Goal: Transaction & Acquisition: Purchase product/service

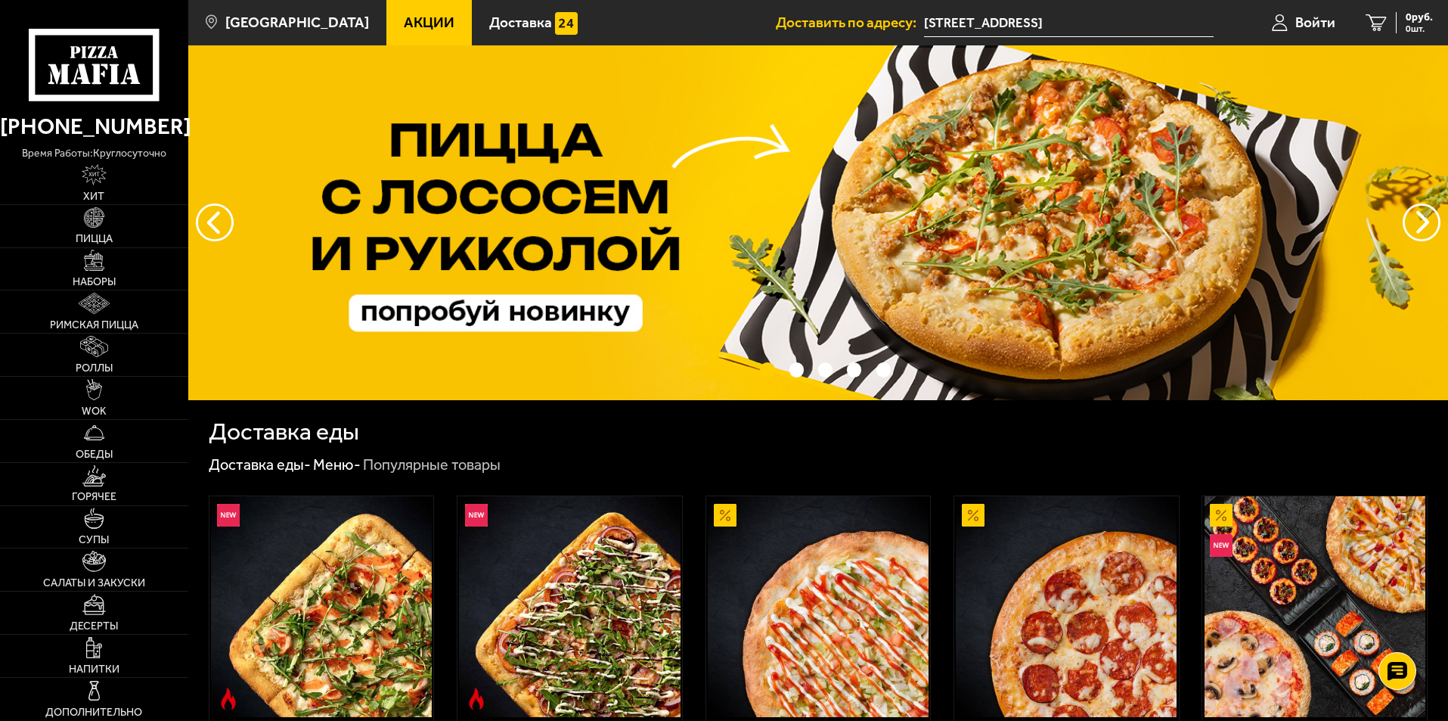
click at [404, 16] on span "Акции" at bounding box center [429, 22] width 51 height 14
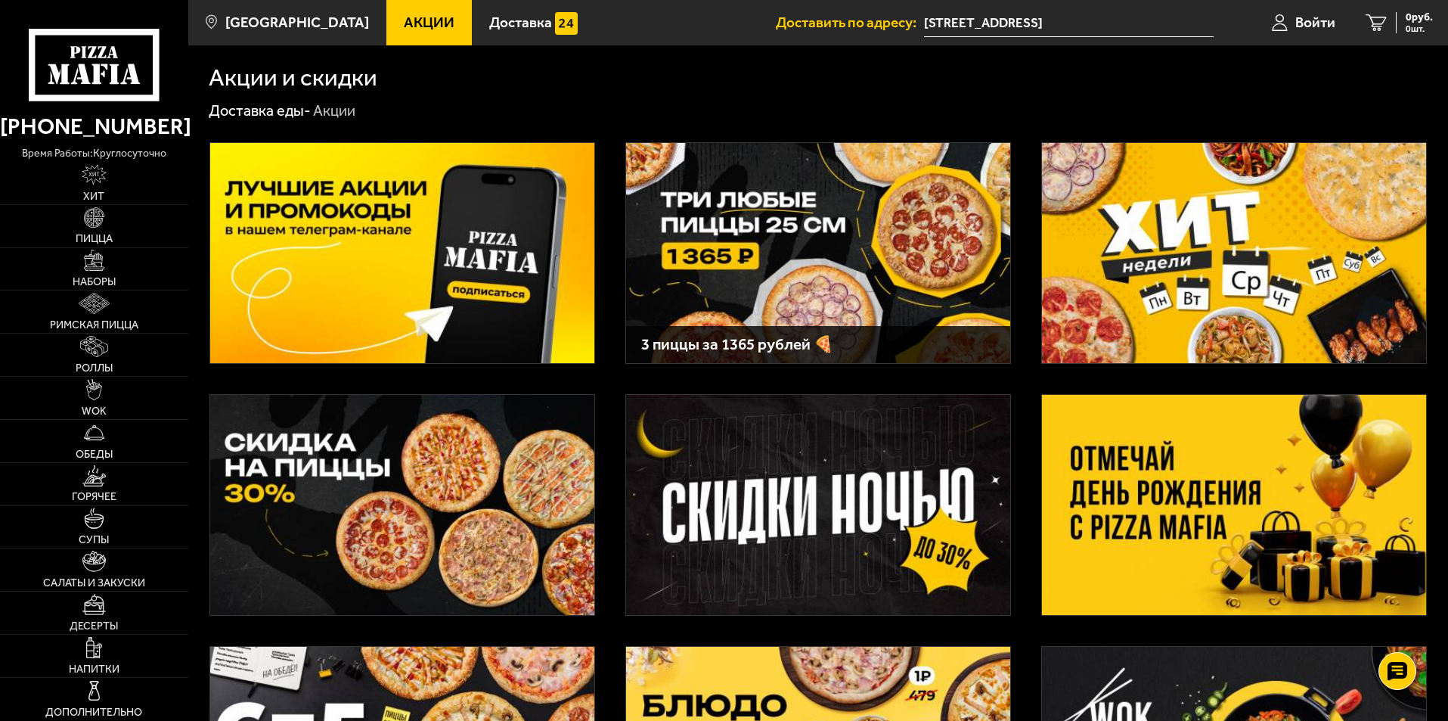
click at [467, 496] on img at bounding box center [402, 505] width 384 height 220
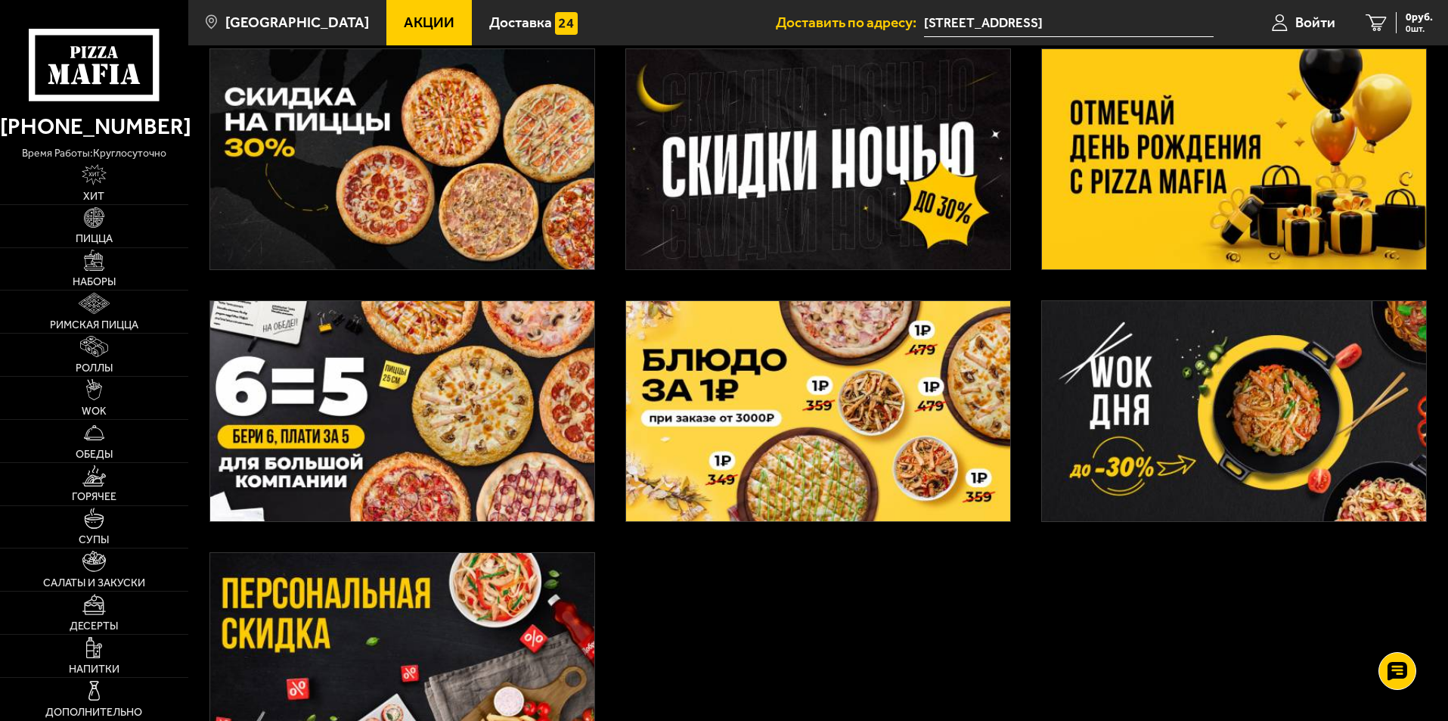
scroll to position [378, 0]
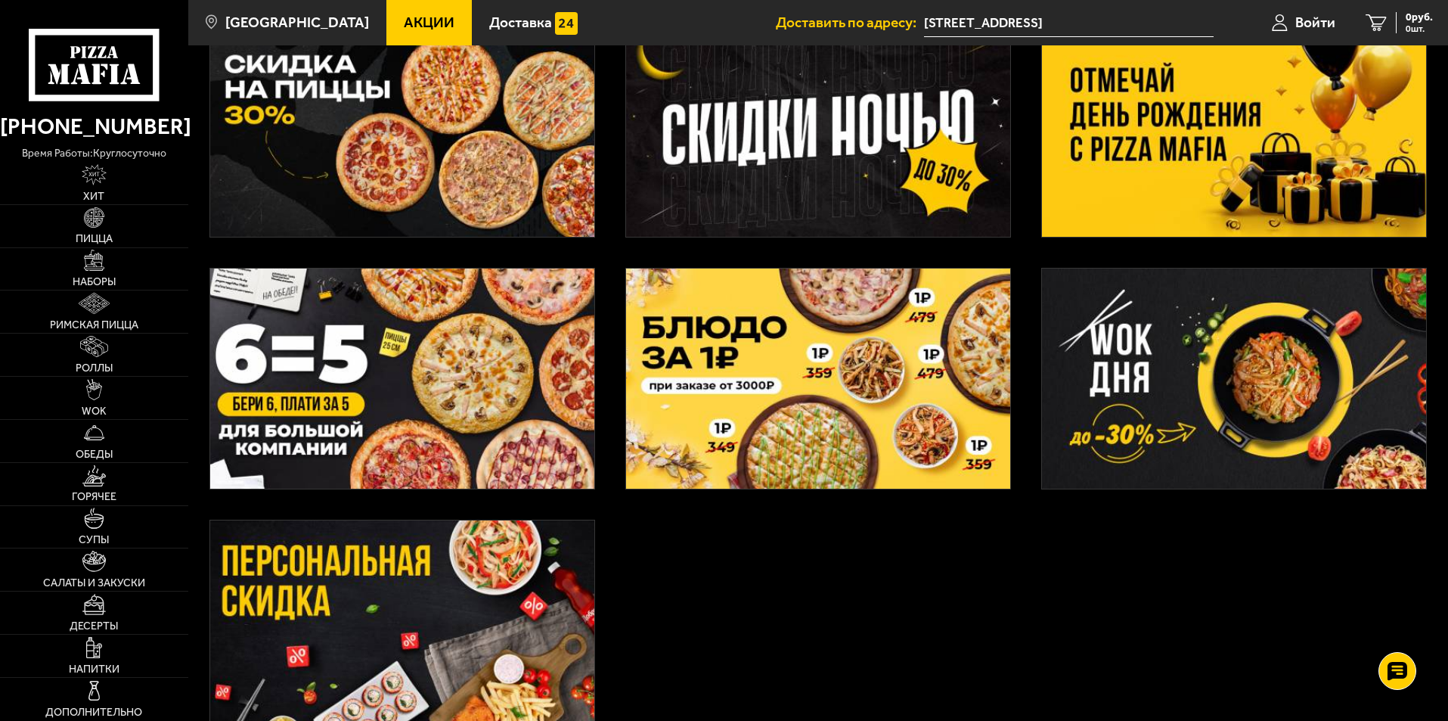
click at [387, 363] on img at bounding box center [402, 379] width 384 height 220
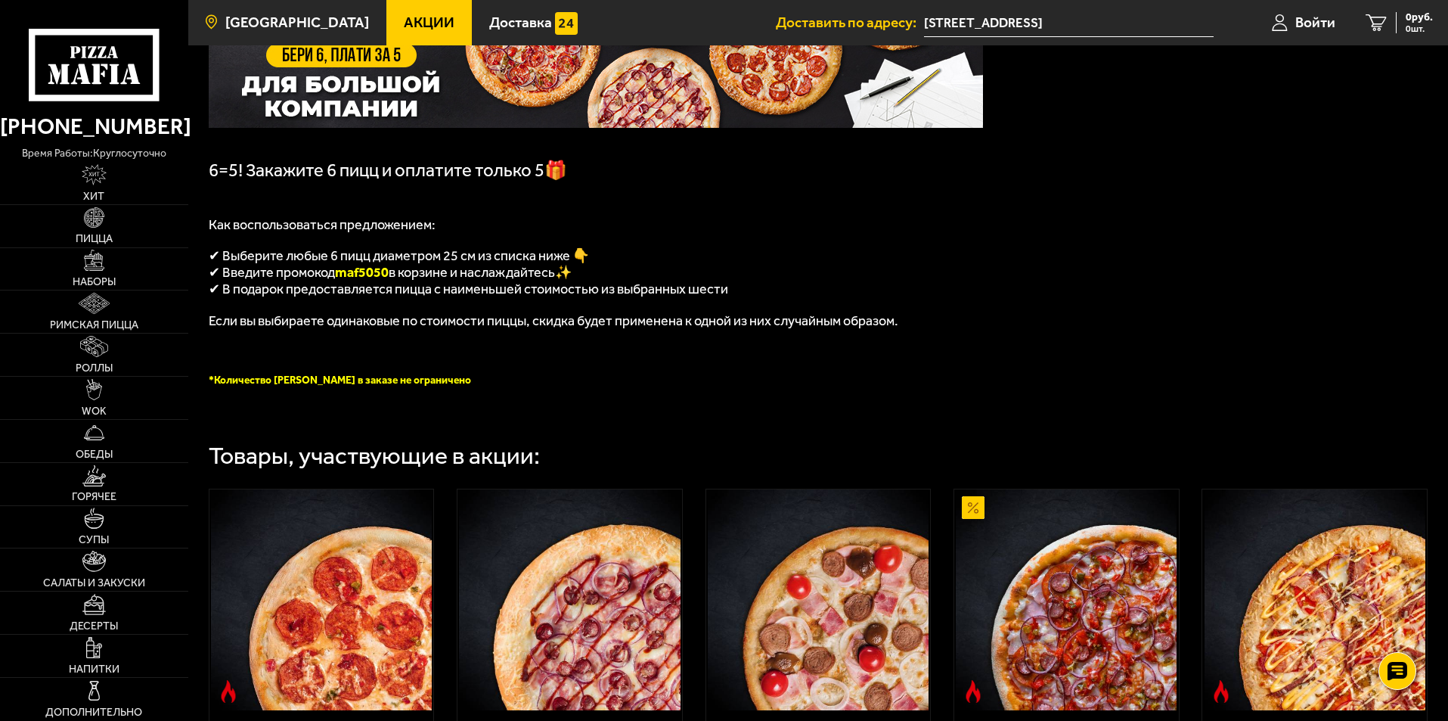
scroll to position [227, 0]
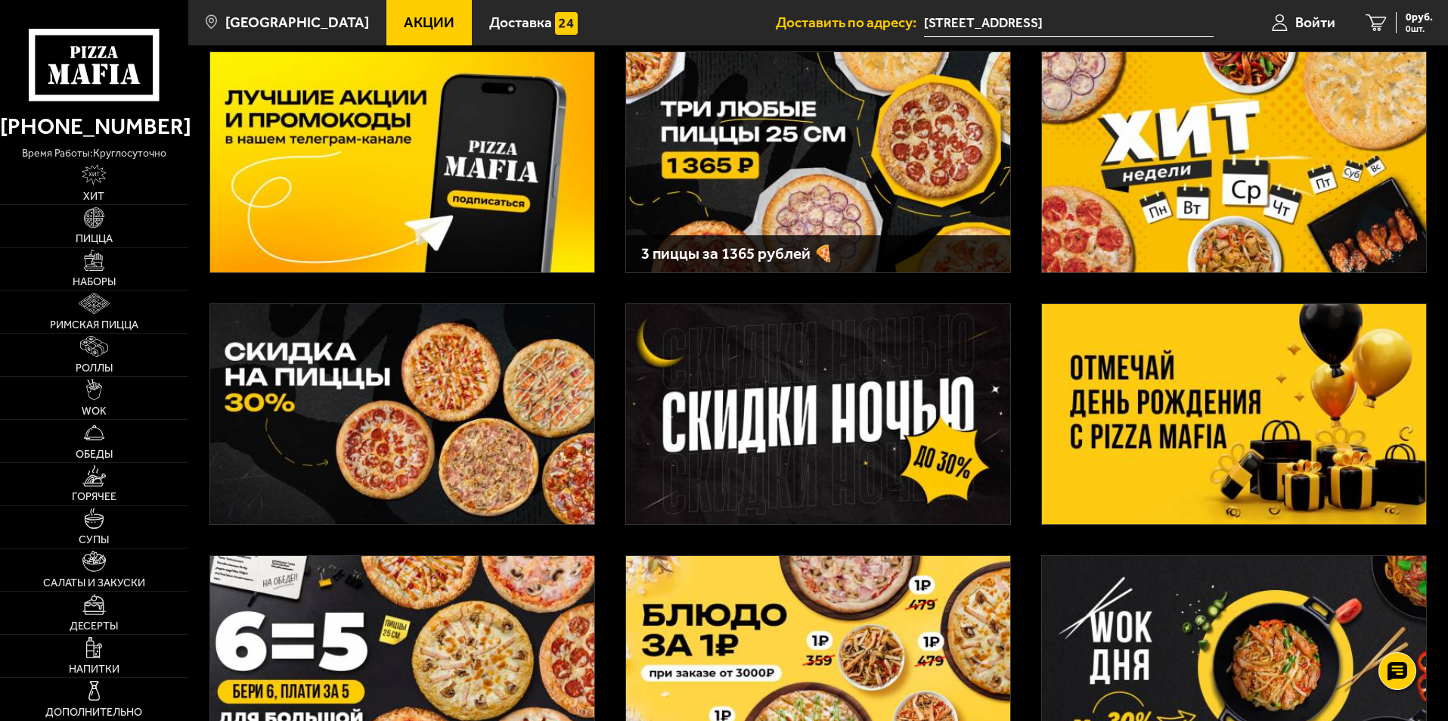
scroll to position [15, 0]
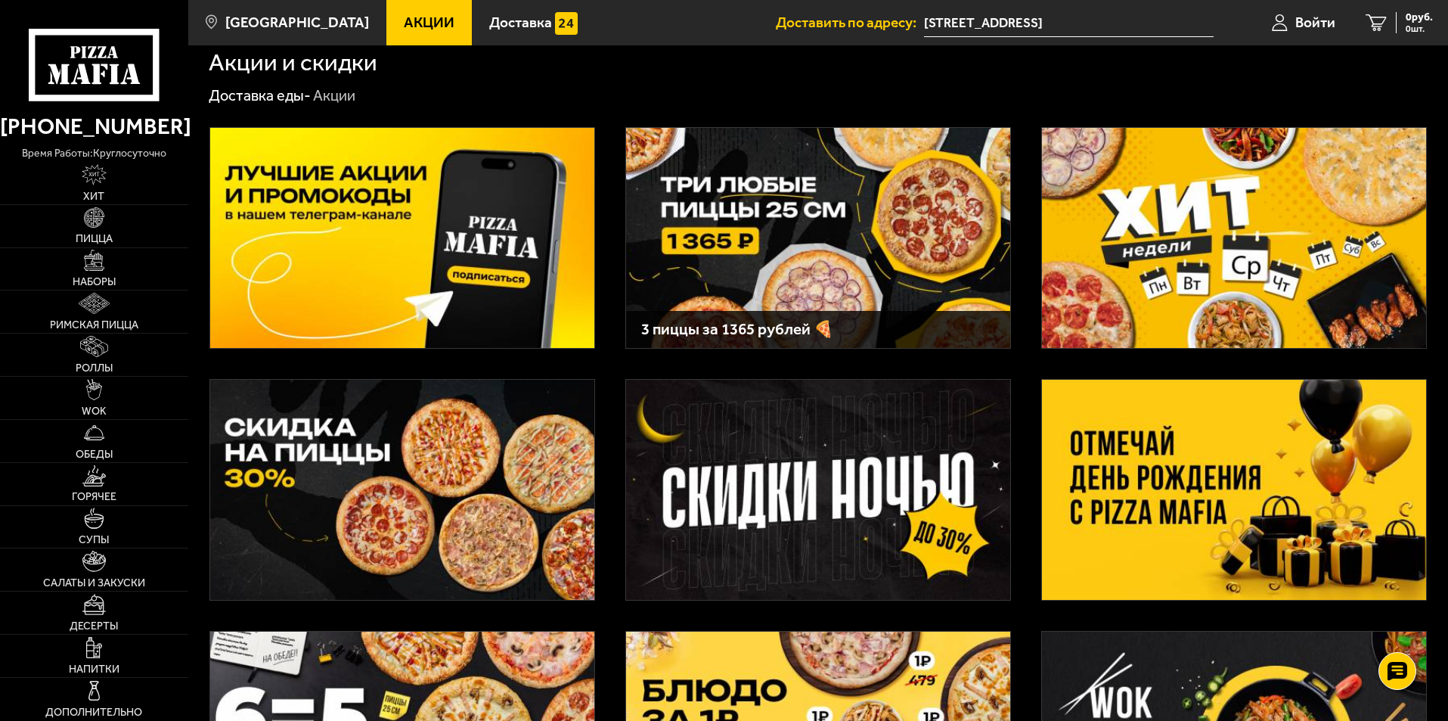
click at [405, 477] on img at bounding box center [402, 490] width 384 height 220
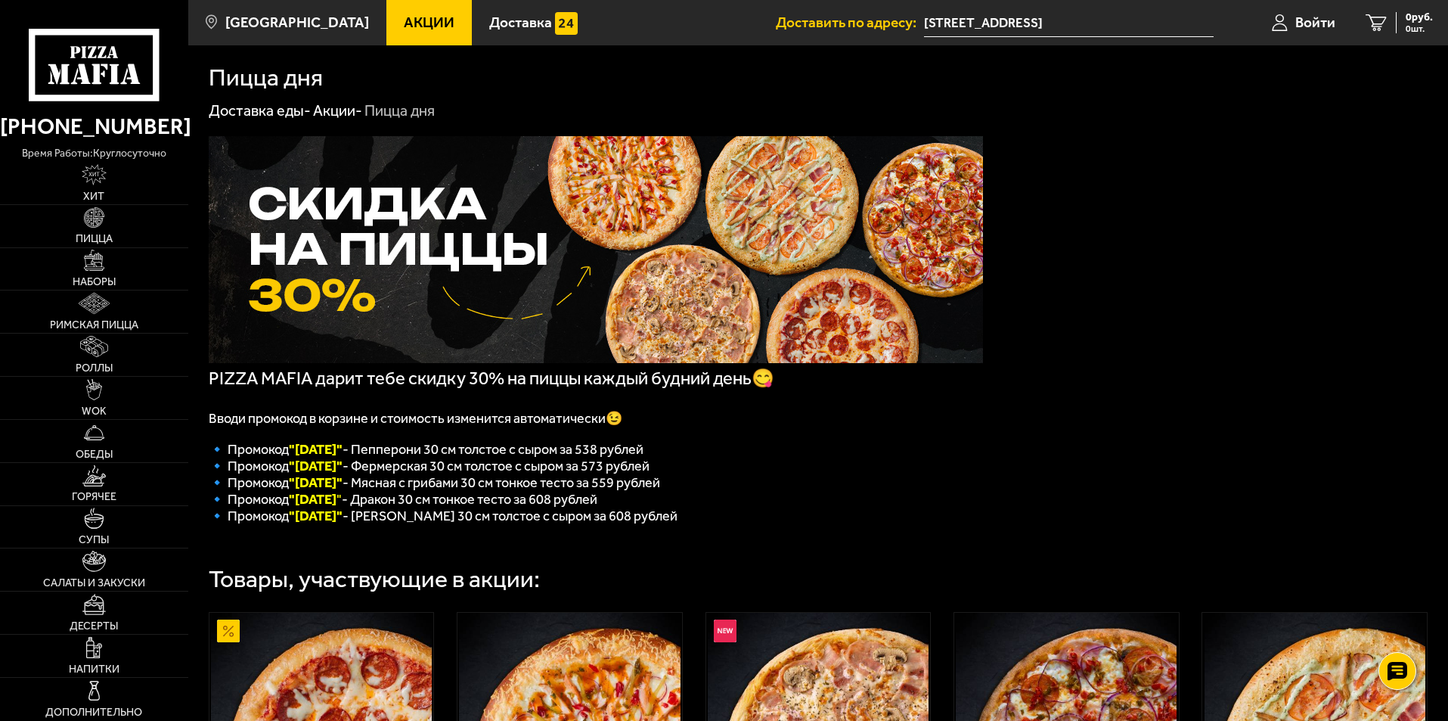
click at [716, 212] on img at bounding box center [596, 249] width 775 height 227
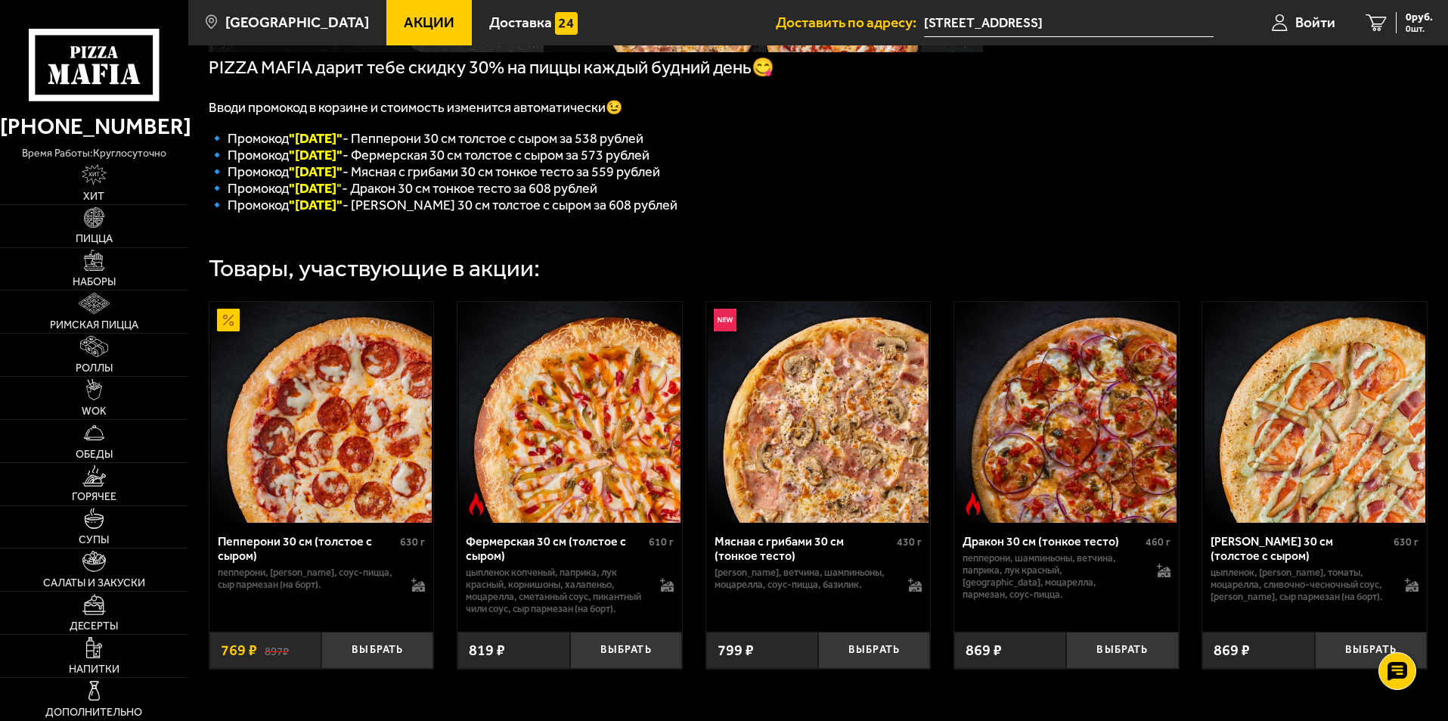
scroll to position [378, 0]
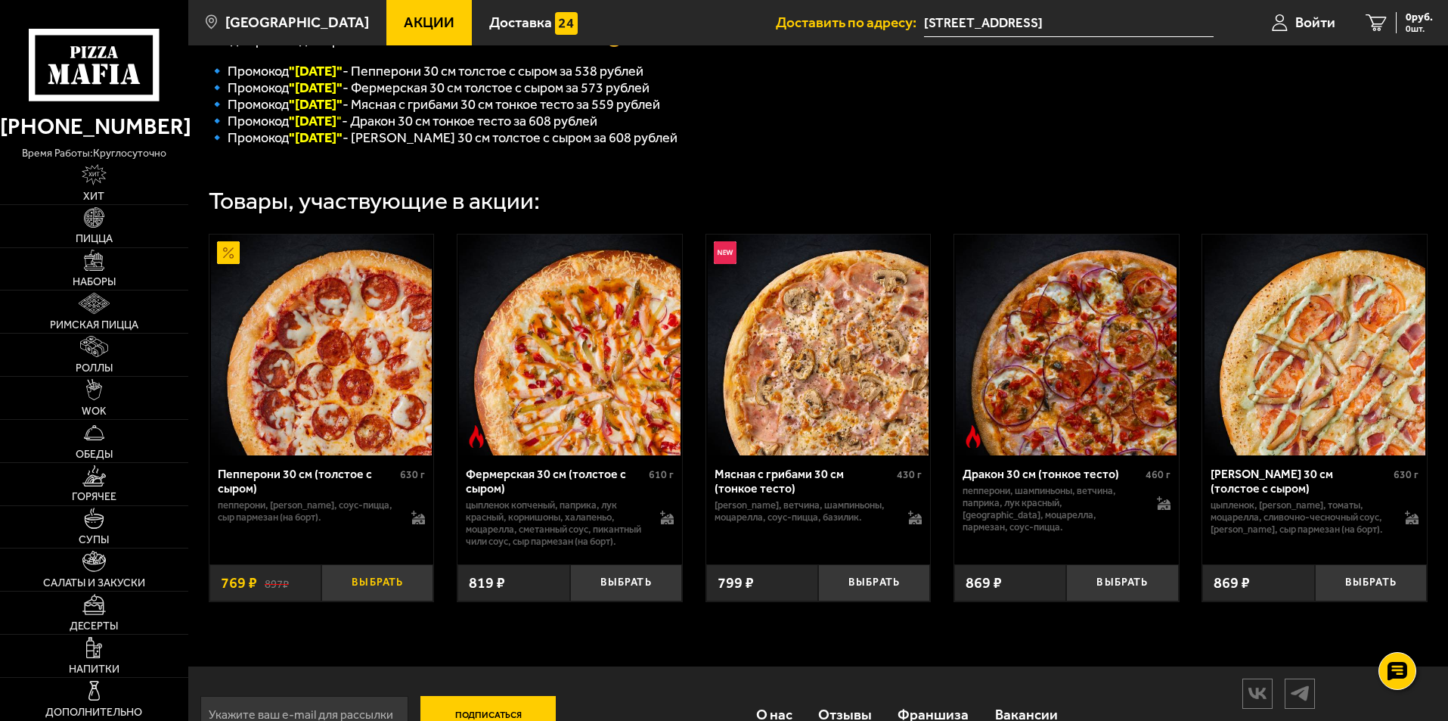
click at [394, 601] on button "Выбрать" at bounding box center [377, 582] width 112 height 37
click at [649, 601] on button "Выбрать" at bounding box center [626, 582] width 112 height 37
click at [883, 601] on button "Выбрать" at bounding box center [874, 582] width 112 height 37
drag, startPoint x: 1135, startPoint y: 602, endPoint x: 1179, endPoint y: 605, distance: 44.7
click at [1135, 599] on button "Выбрать" at bounding box center [1122, 582] width 112 height 37
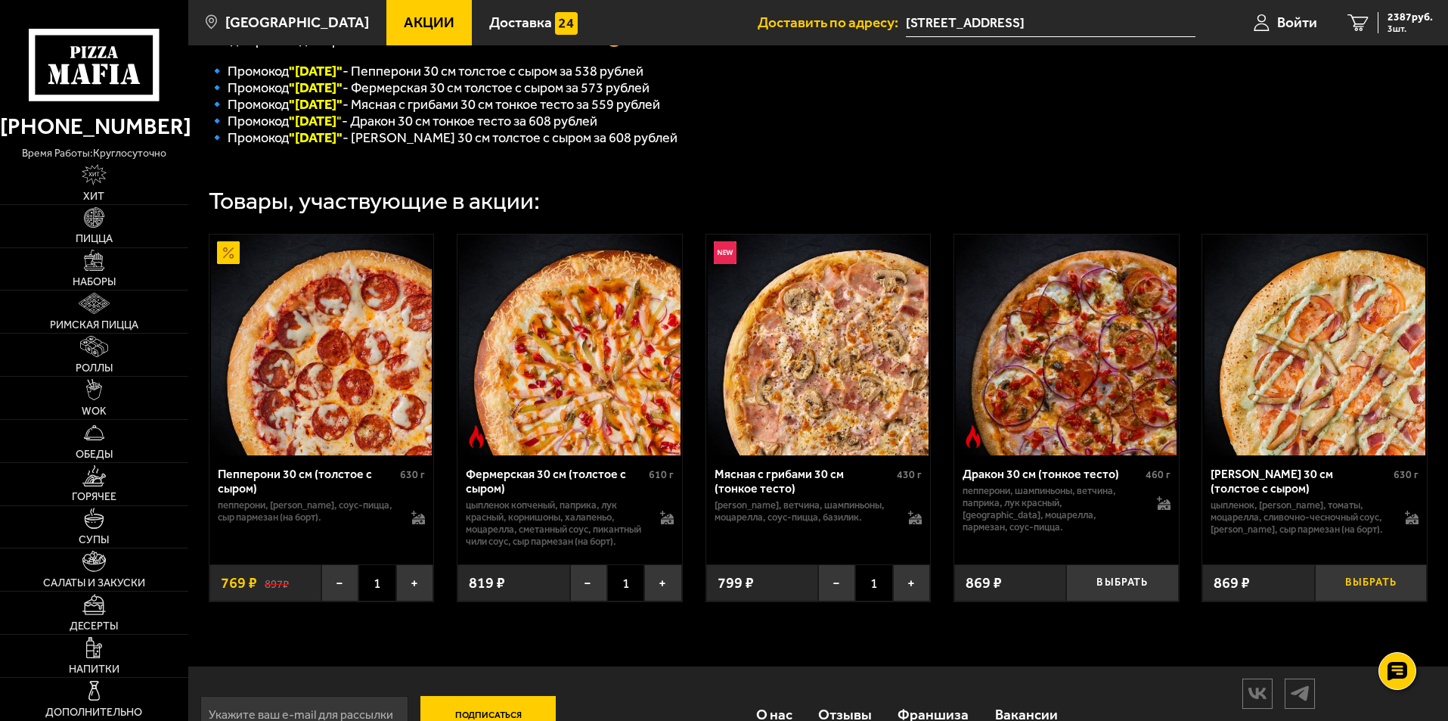
click at [1391, 594] on button "Выбрать" at bounding box center [1371, 582] width 112 height 37
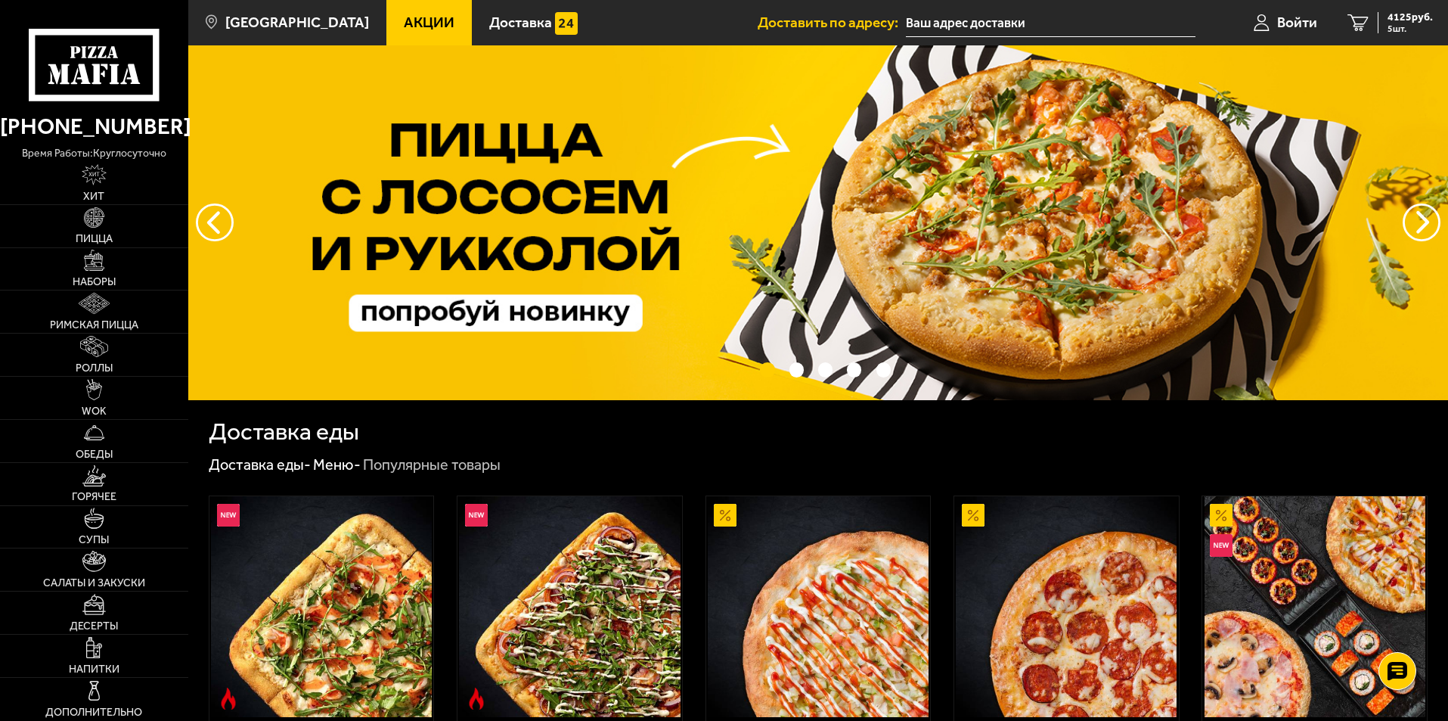
click at [405, 31] on link "Акции" at bounding box center [429, 22] width 85 height 45
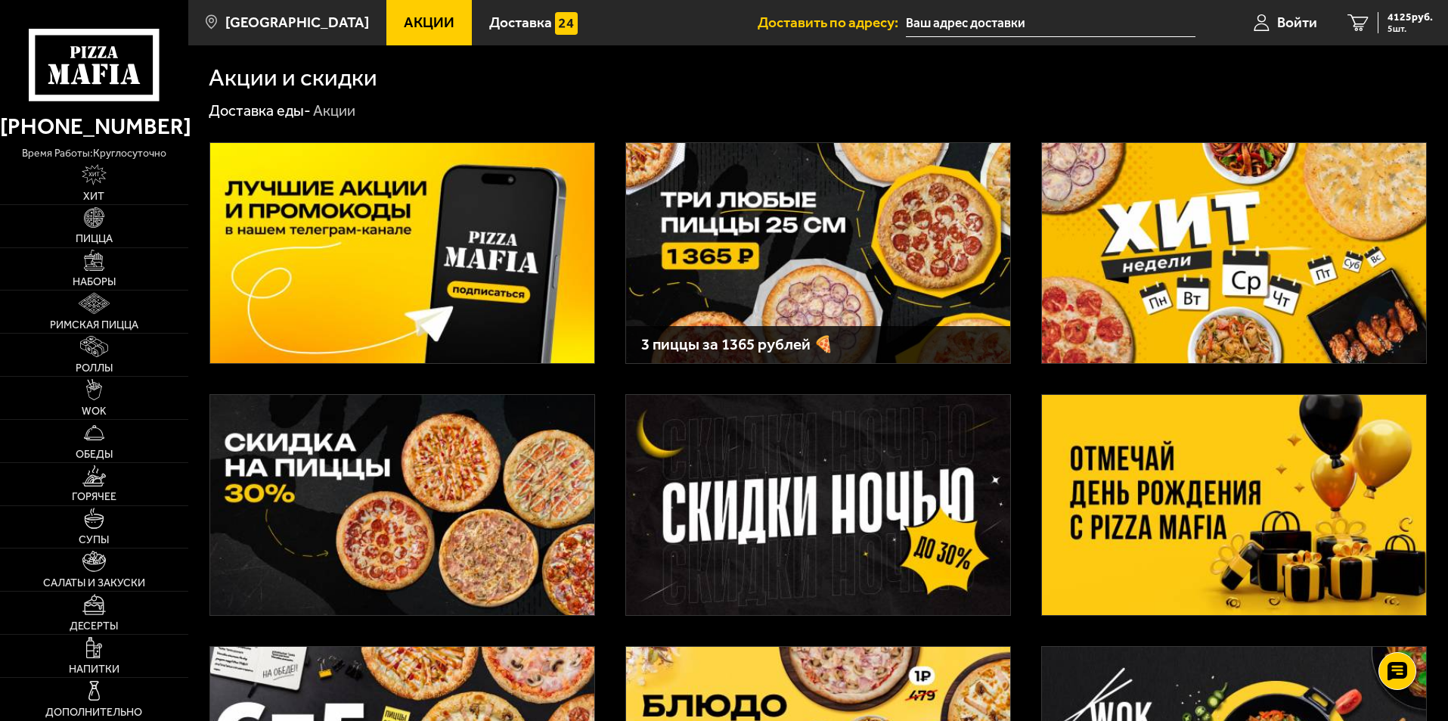
click at [809, 251] on img at bounding box center [818, 253] width 384 height 220
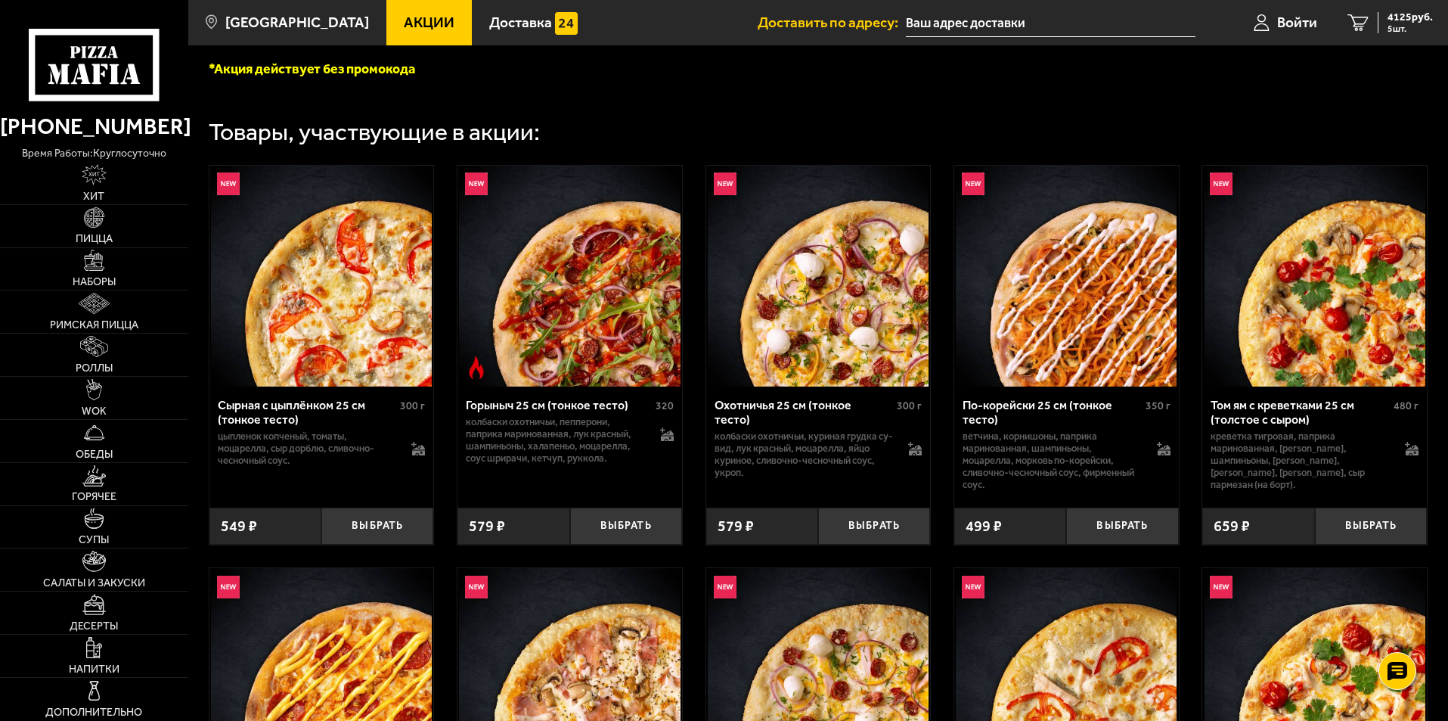
scroll to position [454, 0]
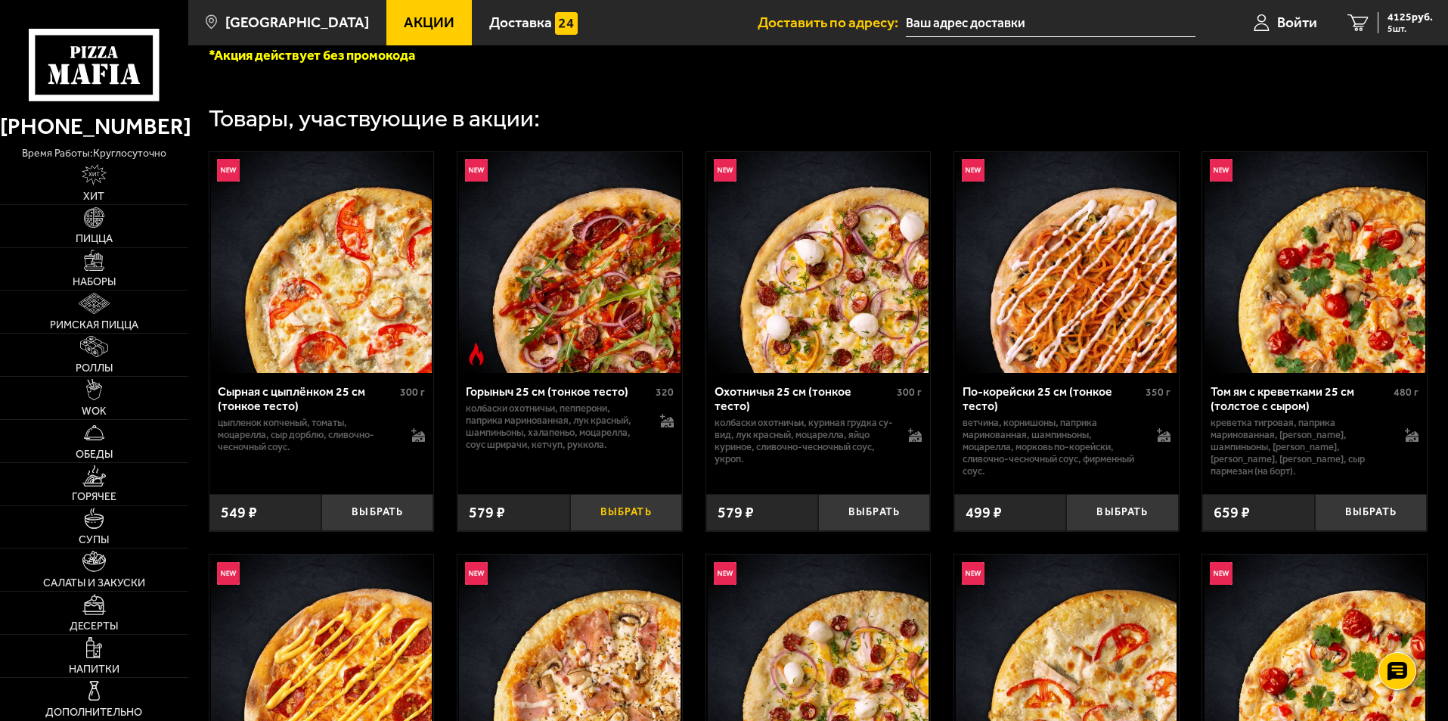
click at [638, 514] on button "Выбрать" at bounding box center [626, 512] width 112 height 37
click at [1395, 15] on span "4704 руб." at bounding box center [1410, 17] width 45 height 11
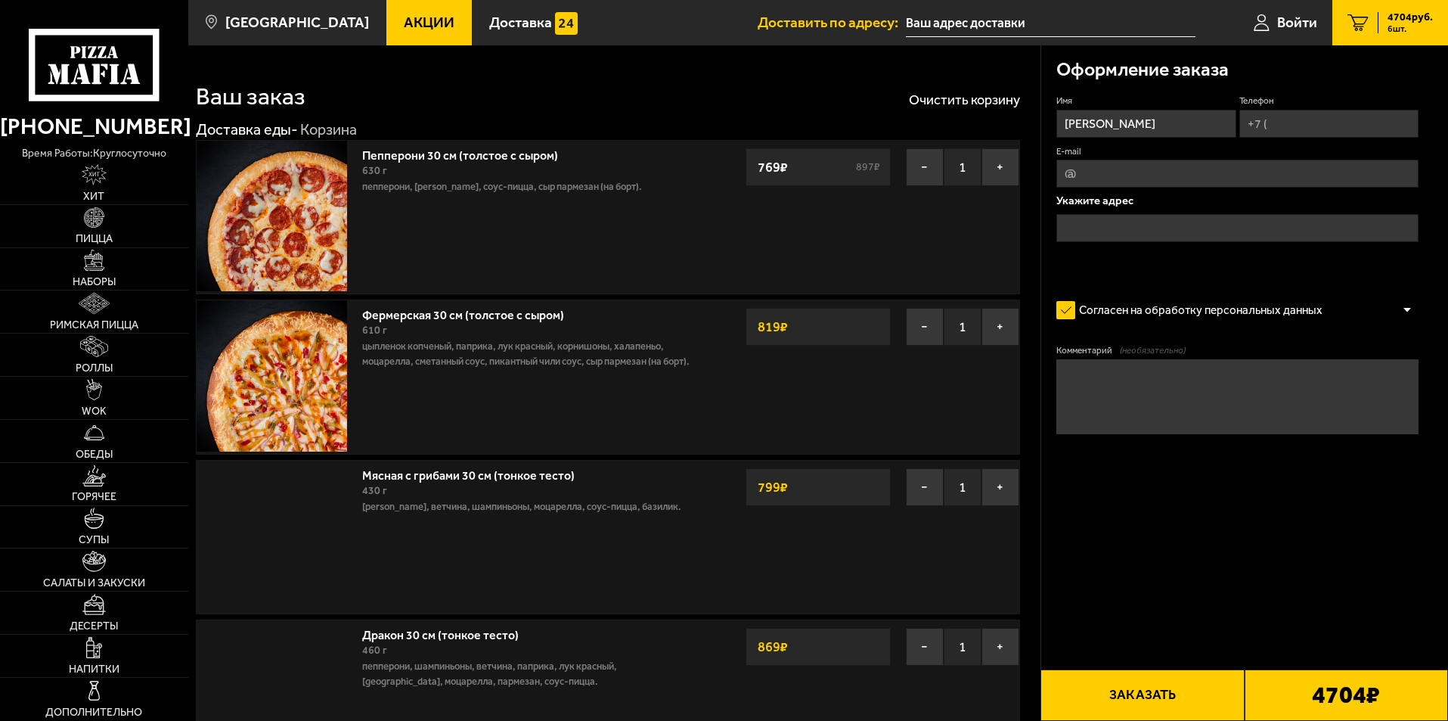
type input "[STREET_ADDRESS]"
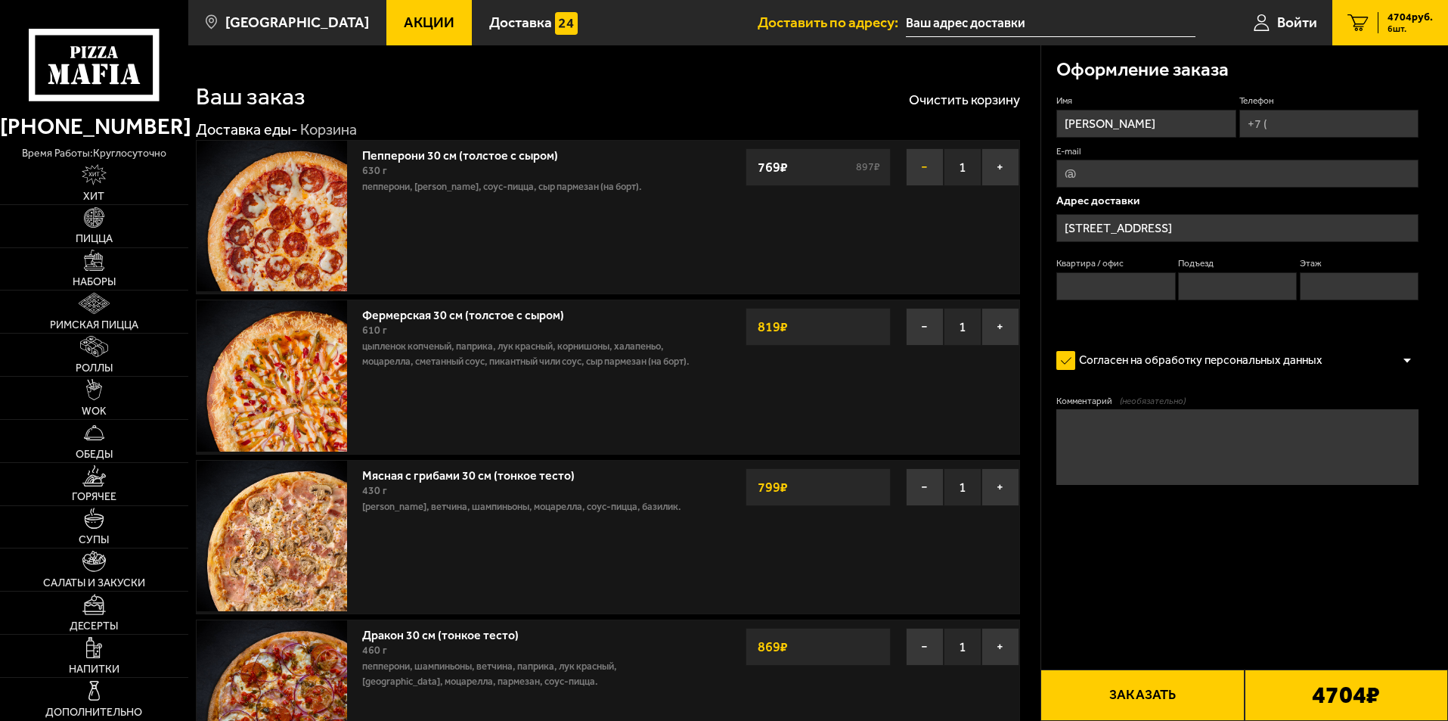
click at [917, 169] on button "−" at bounding box center [925, 167] width 38 height 38
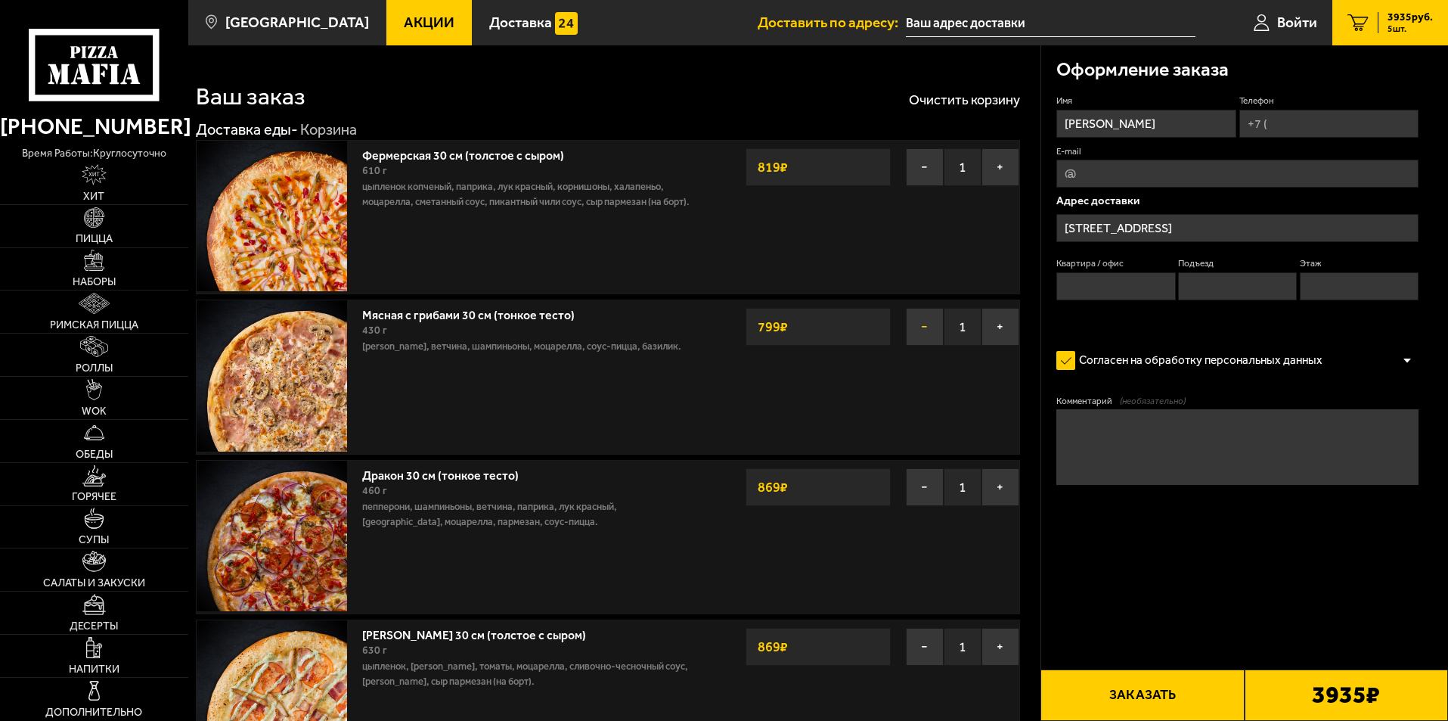
click at [925, 329] on button "−" at bounding box center [925, 327] width 38 height 38
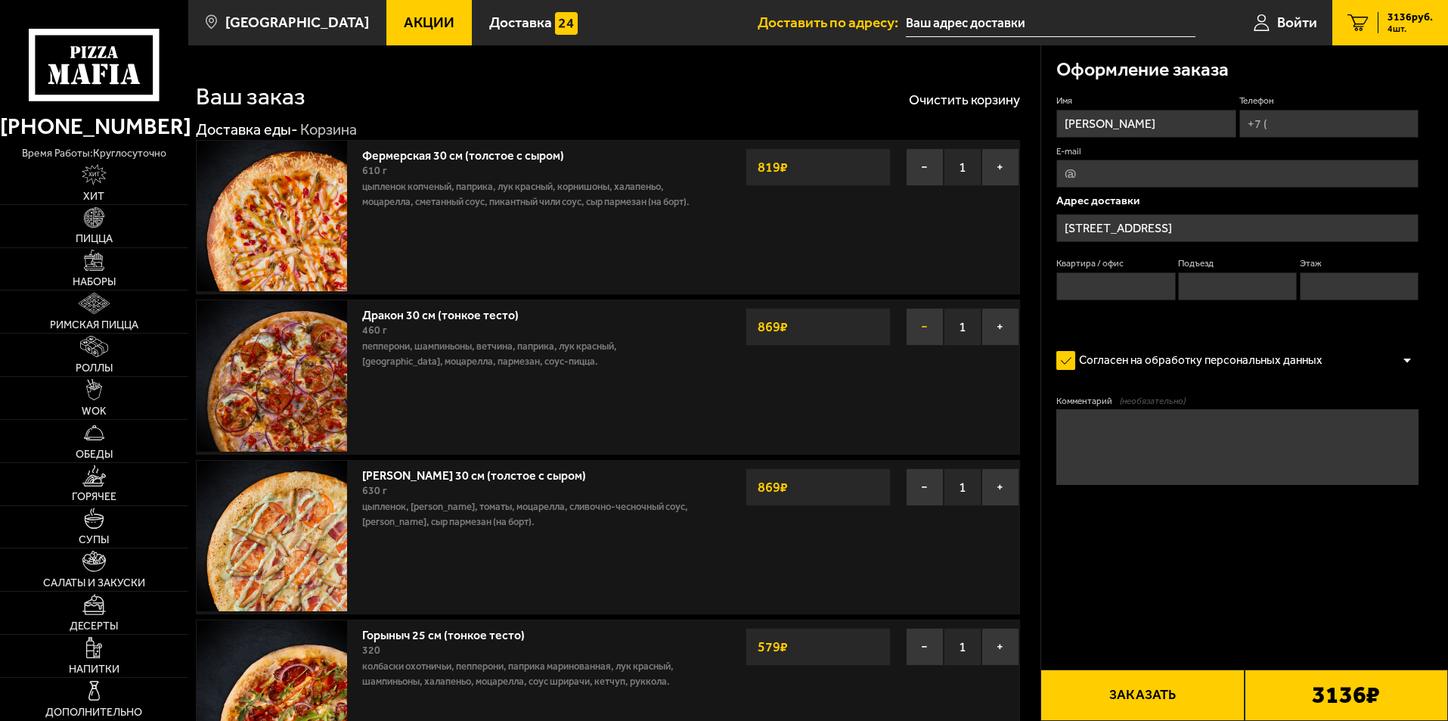
click at [928, 326] on button "−" at bounding box center [925, 327] width 38 height 38
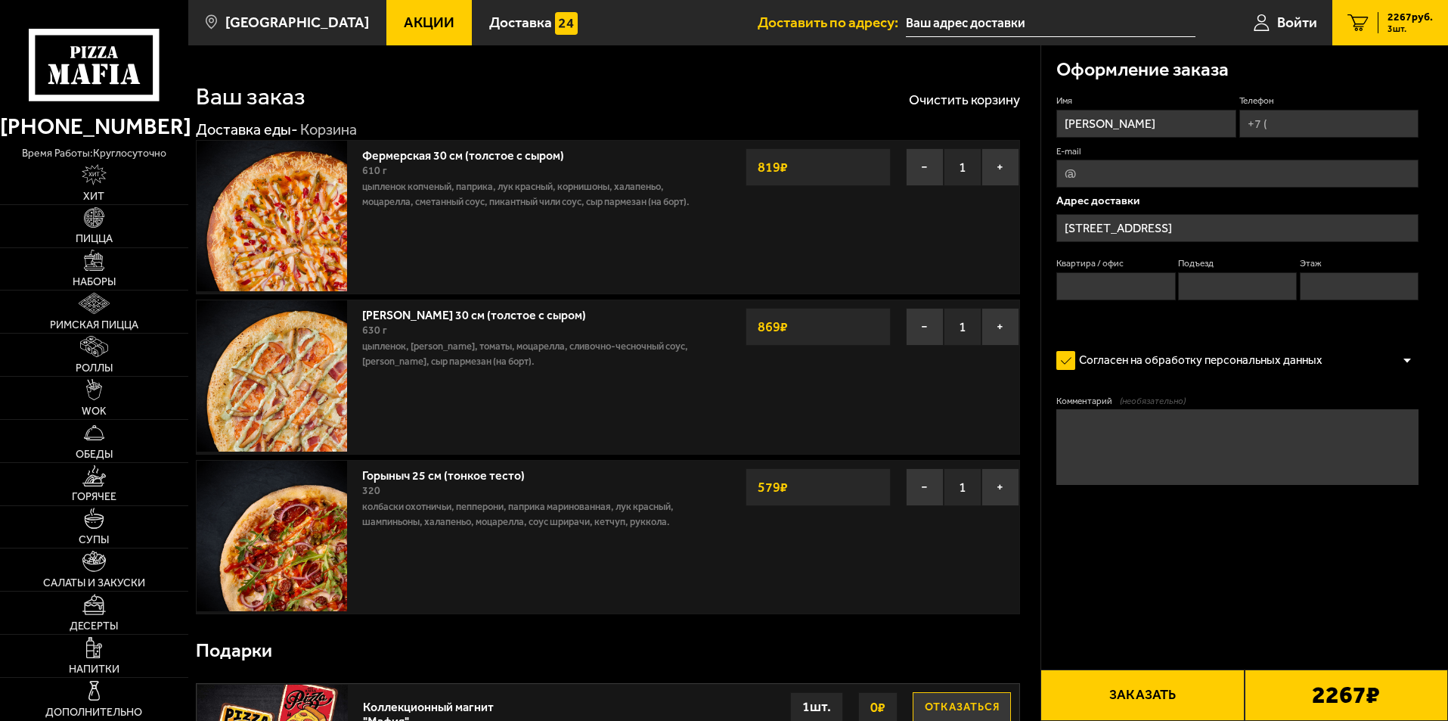
click at [928, 326] on button "−" at bounding box center [925, 327] width 38 height 38
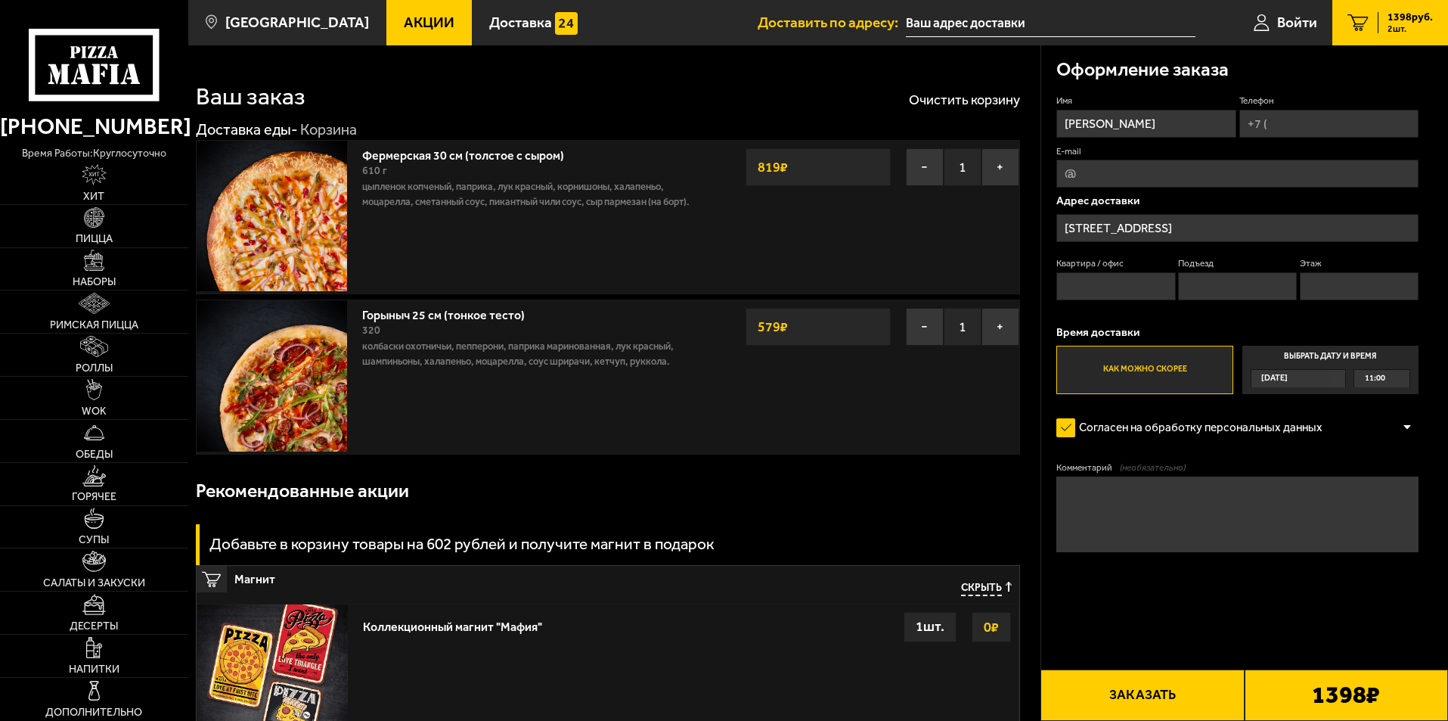
click at [928, 326] on button "−" at bounding box center [925, 327] width 38 height 38
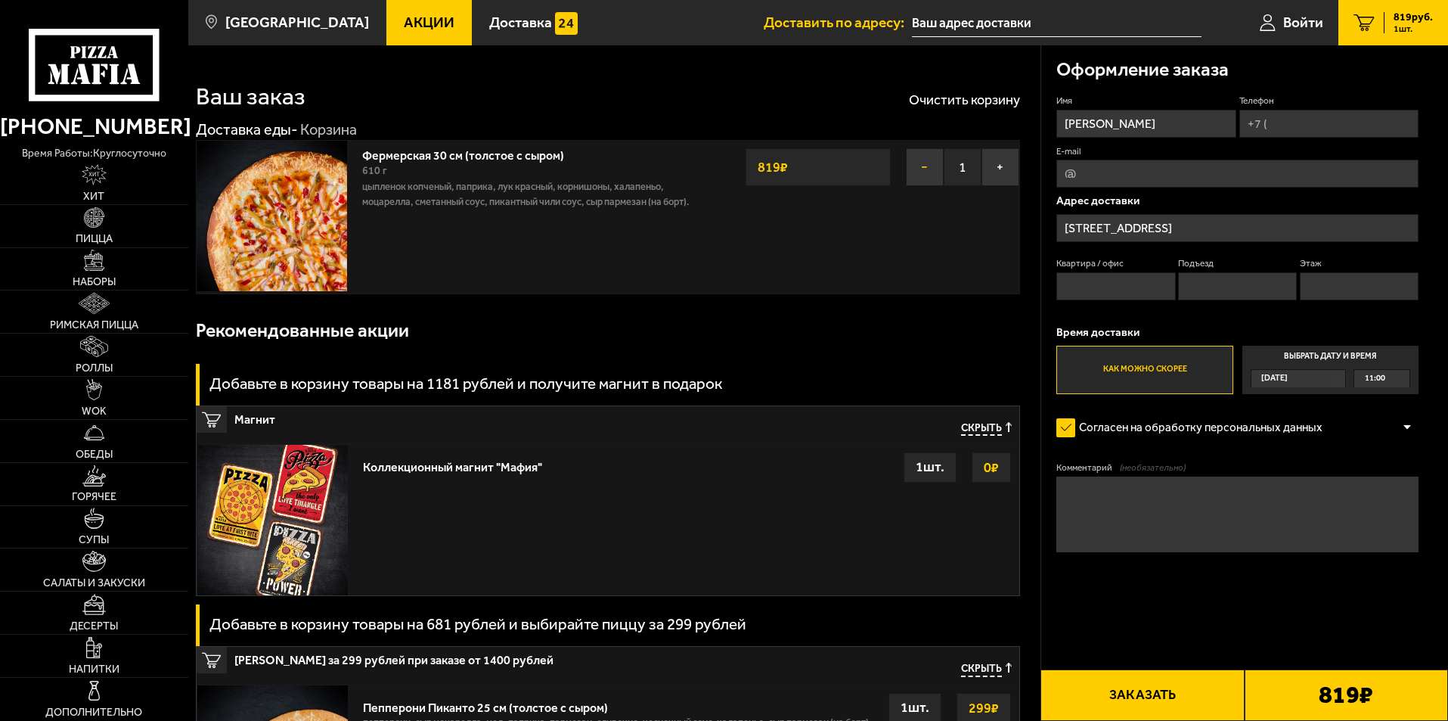
click at [930, 161] on button "−" at bounding box center [925, 167] width 38 height 38
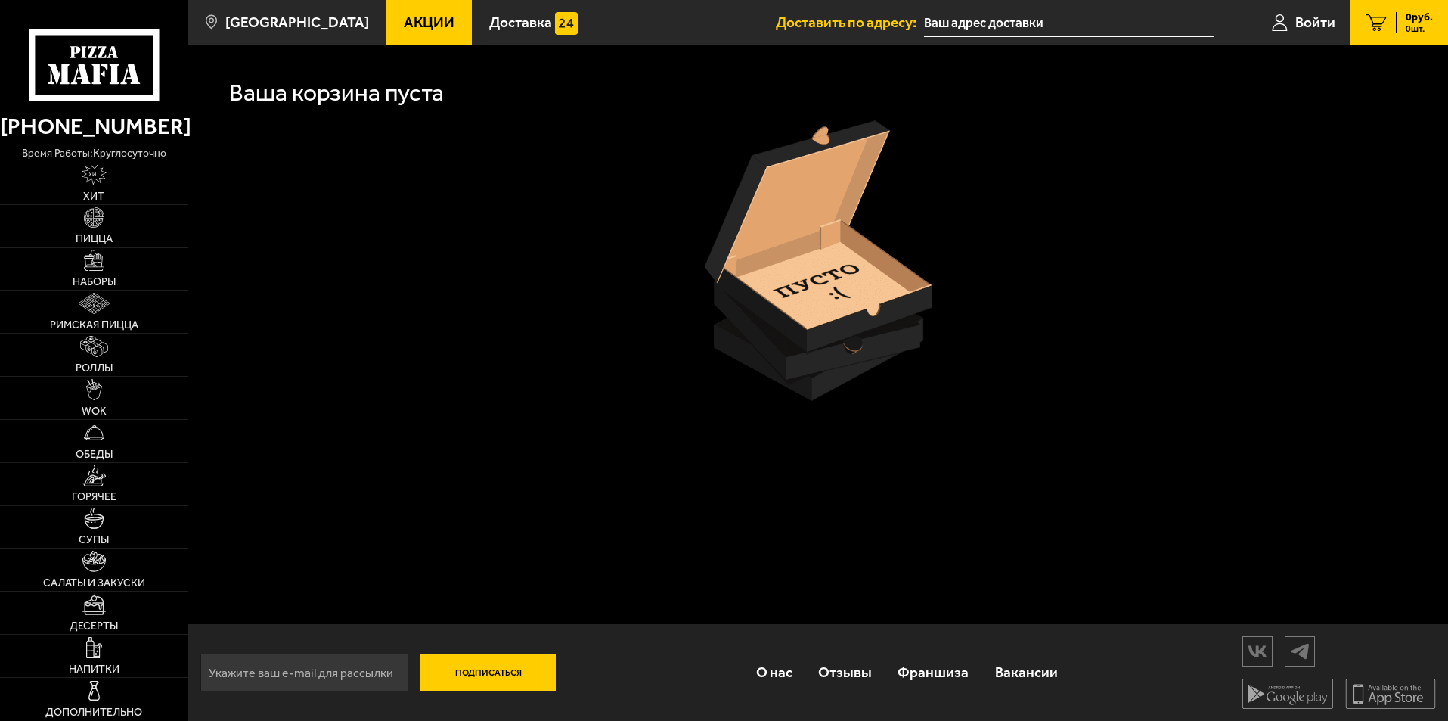
click at [404, 26] on span "Акции" at bounding box center [429, 22] width 51 height 14
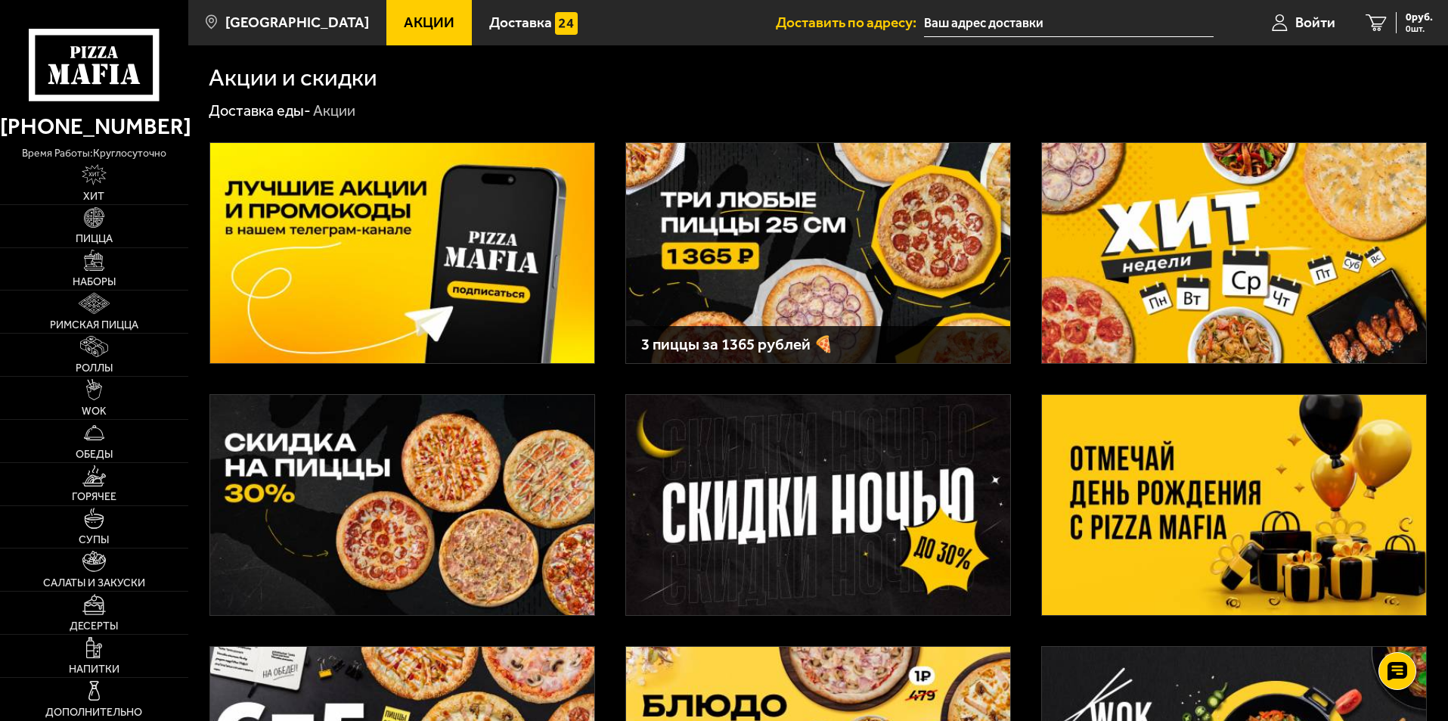
click at [824, 268] on img at bounding box center [818, 253] width 384 height 220
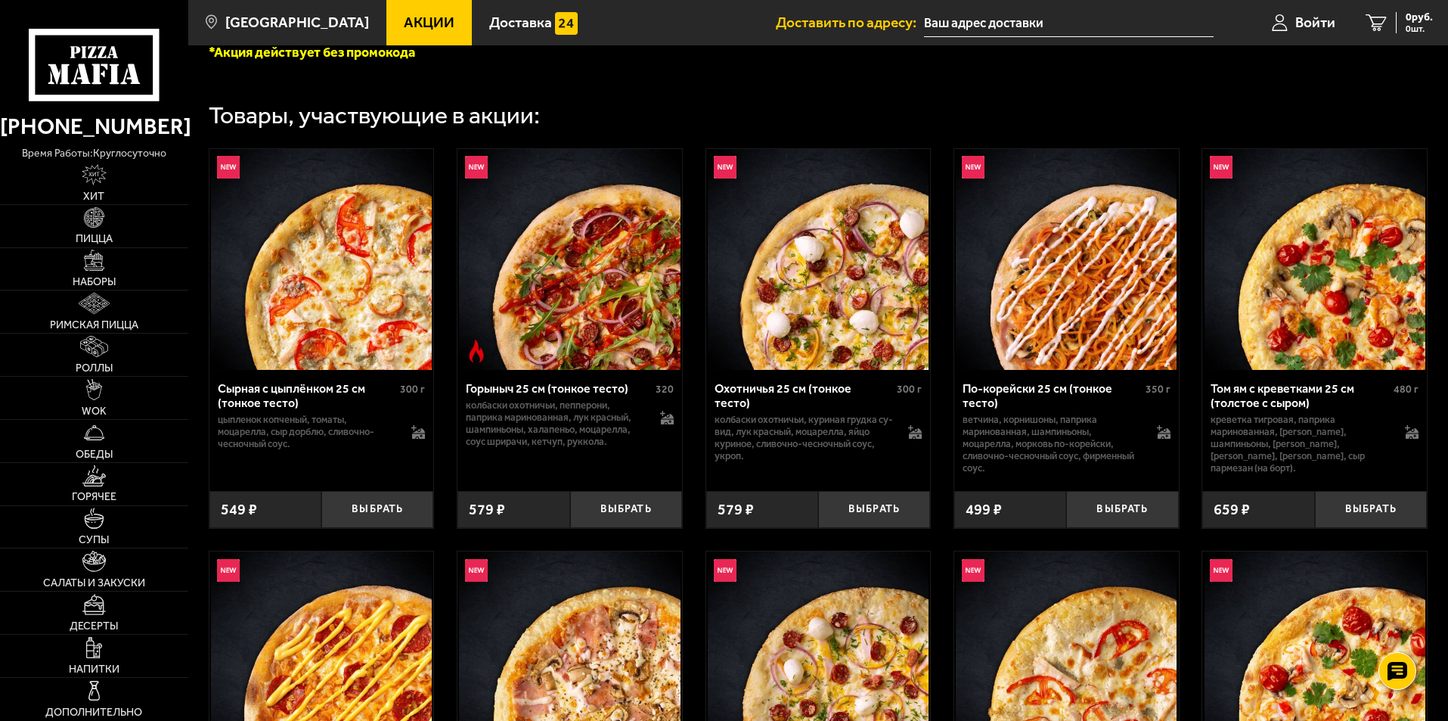
scroll to position [756, 0]
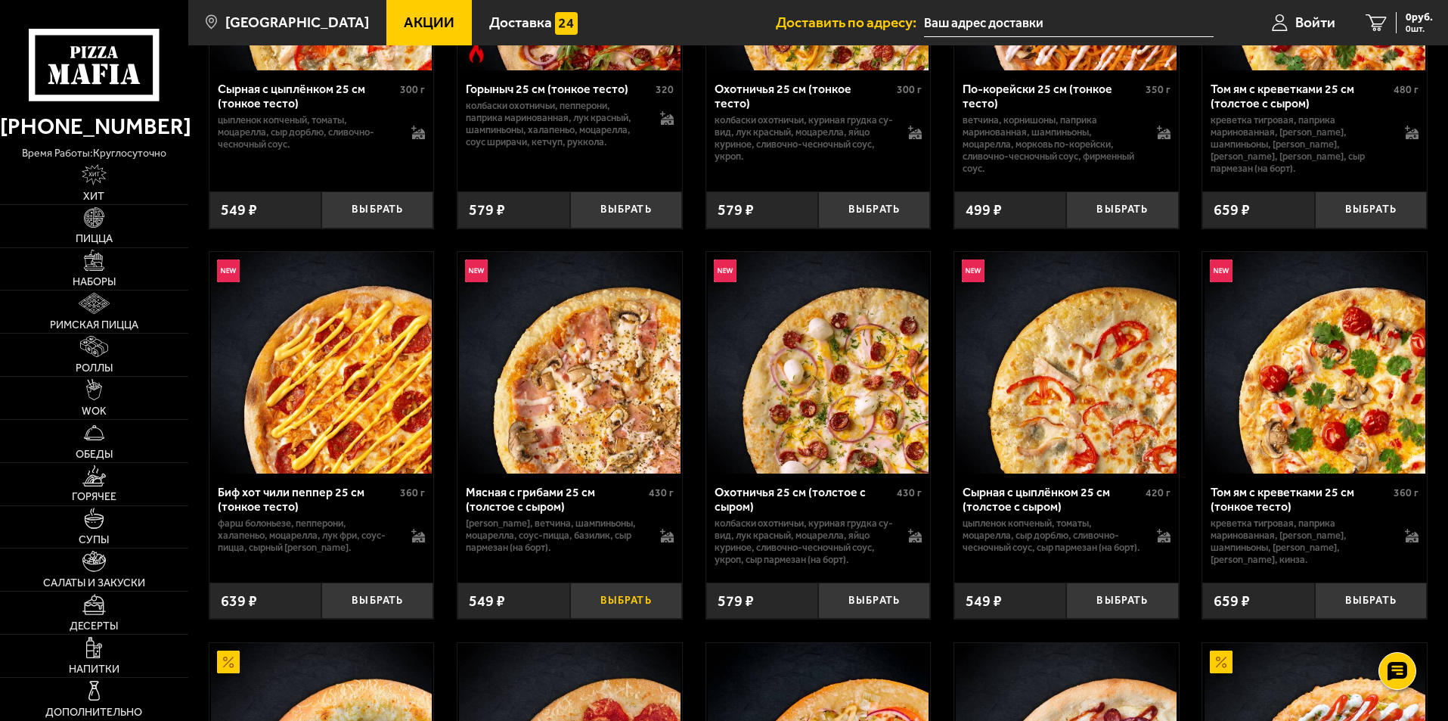
click at [625, 605] on button "Выбрать" at bounding box center [626, 600] width 112 height 37
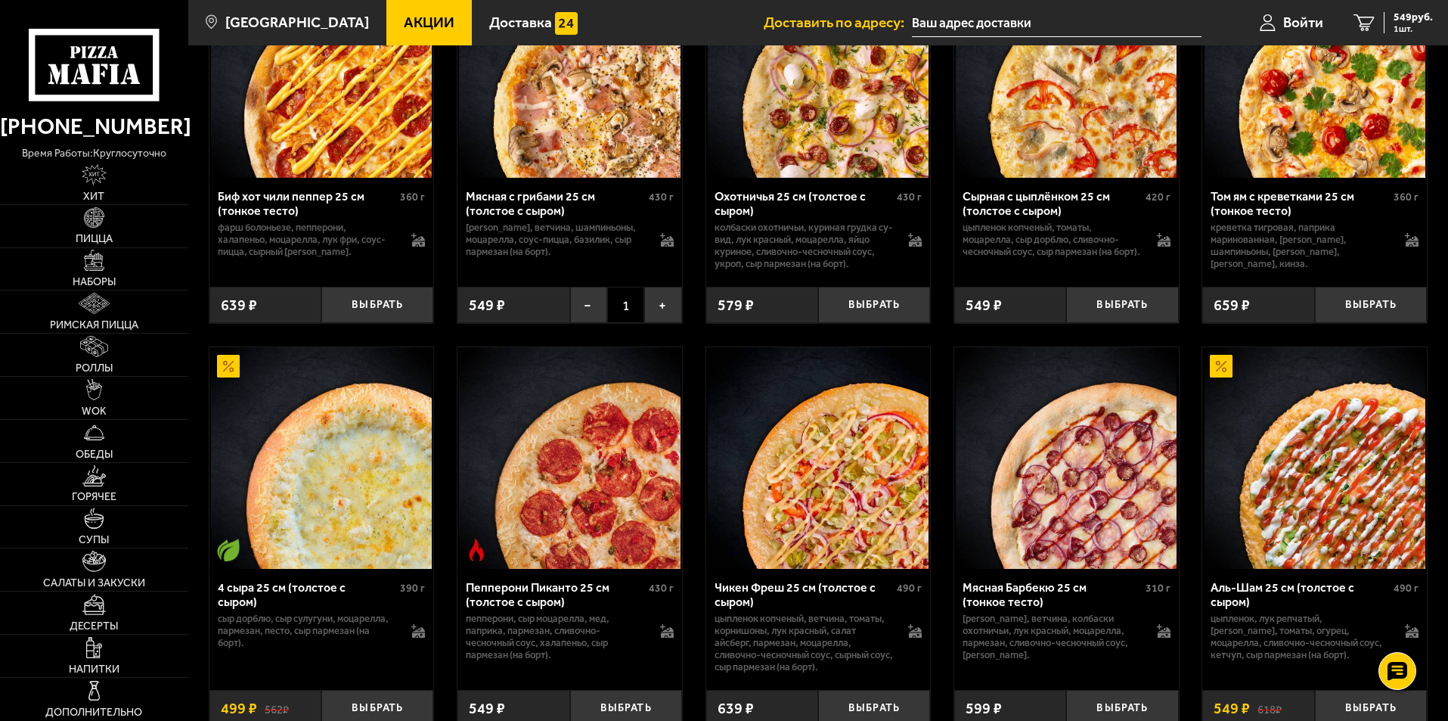
scroll to position [1059, 0]
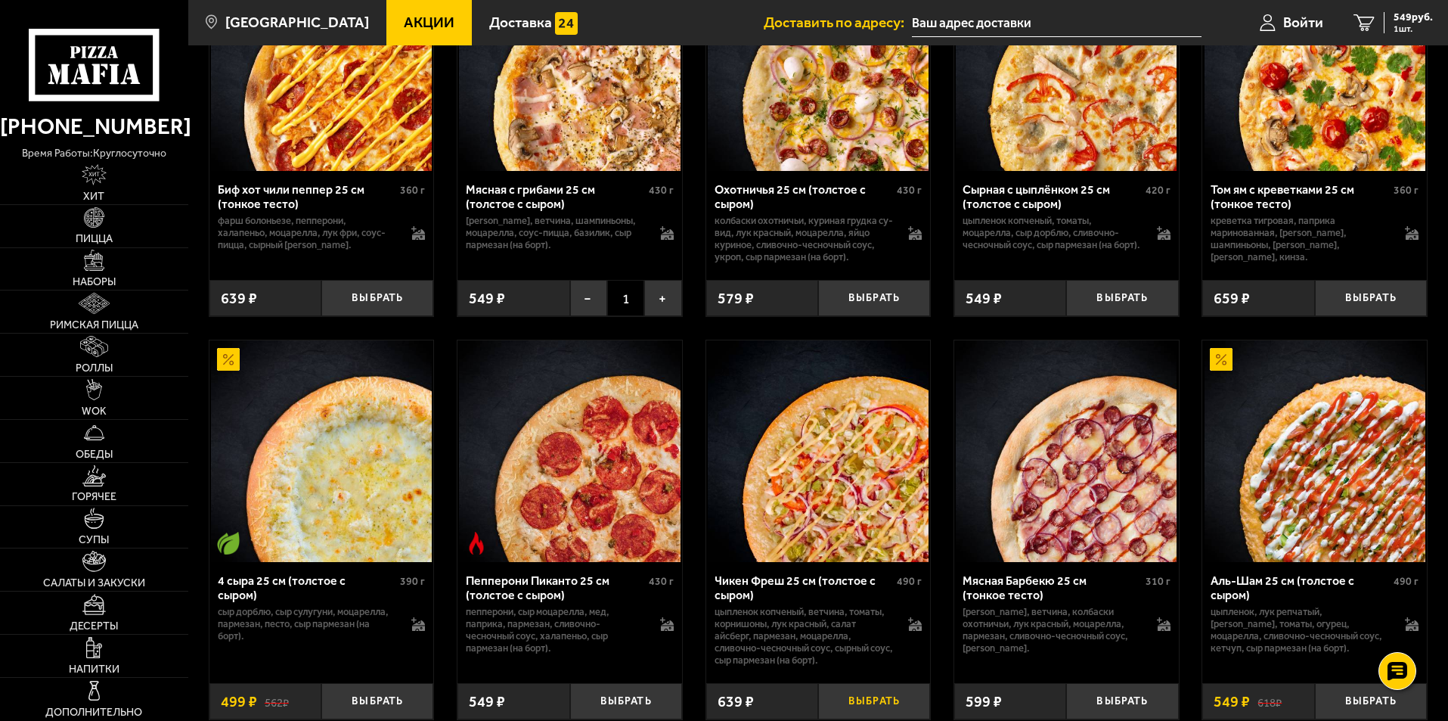
click at [877, 706] on button "Выбрать" at bounding box center [874, 701] width 112 height 37
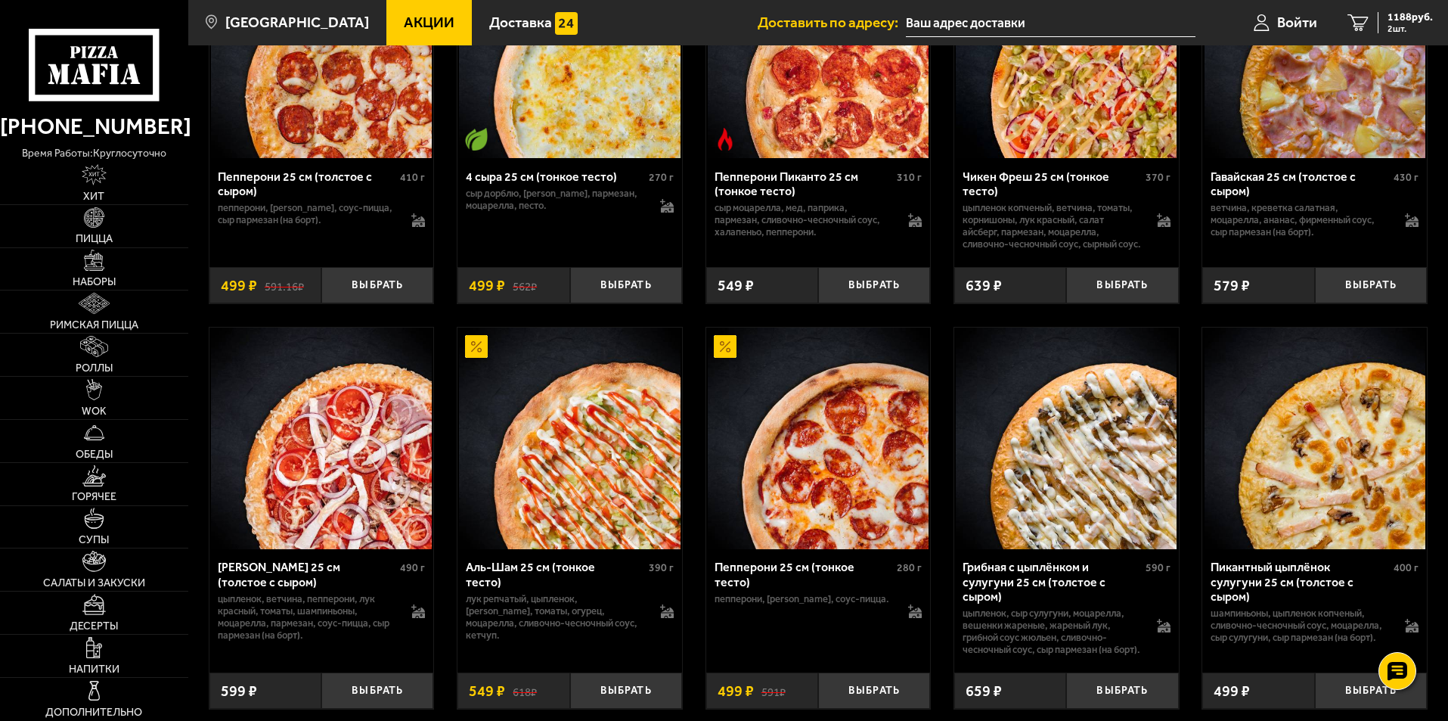
scroll to position [1967, 0]
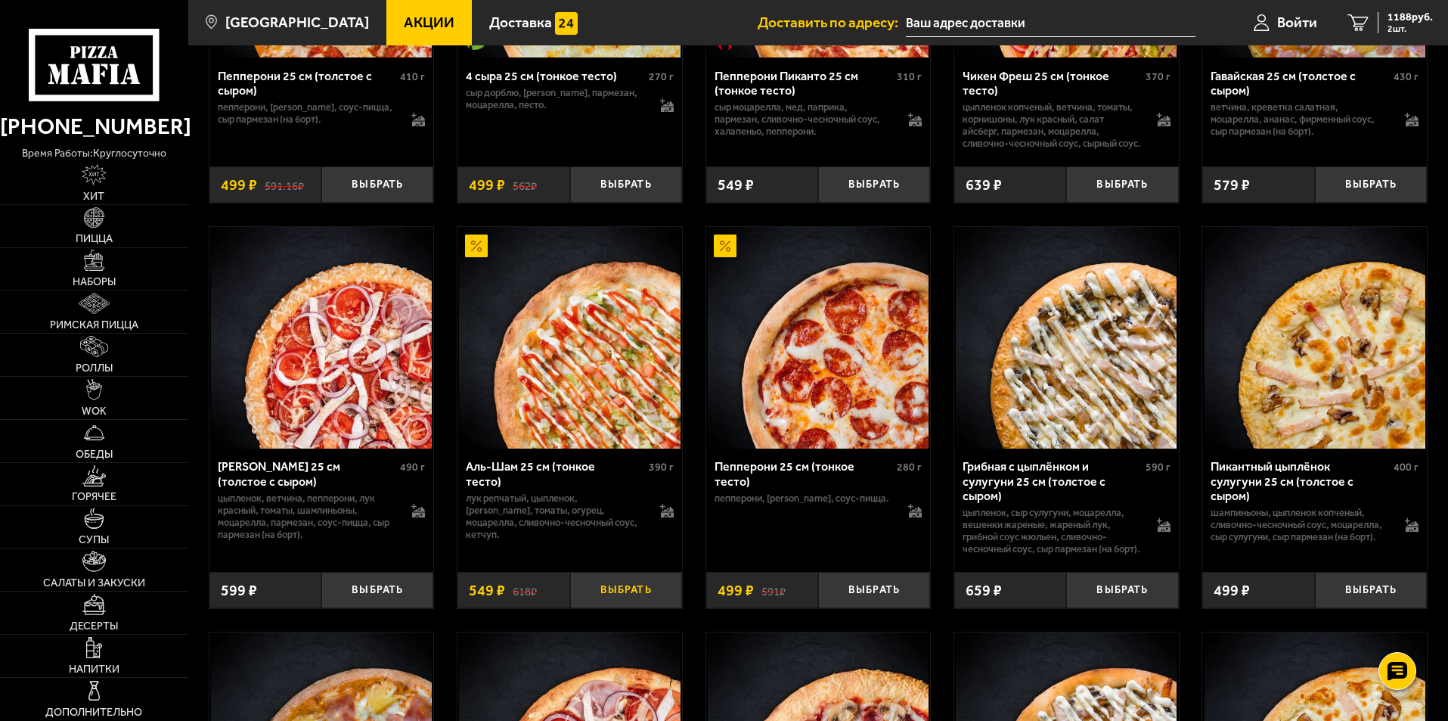
click at [631, 609] on button "Выбрать" at bounding box center [626, 590] width 112 height 37
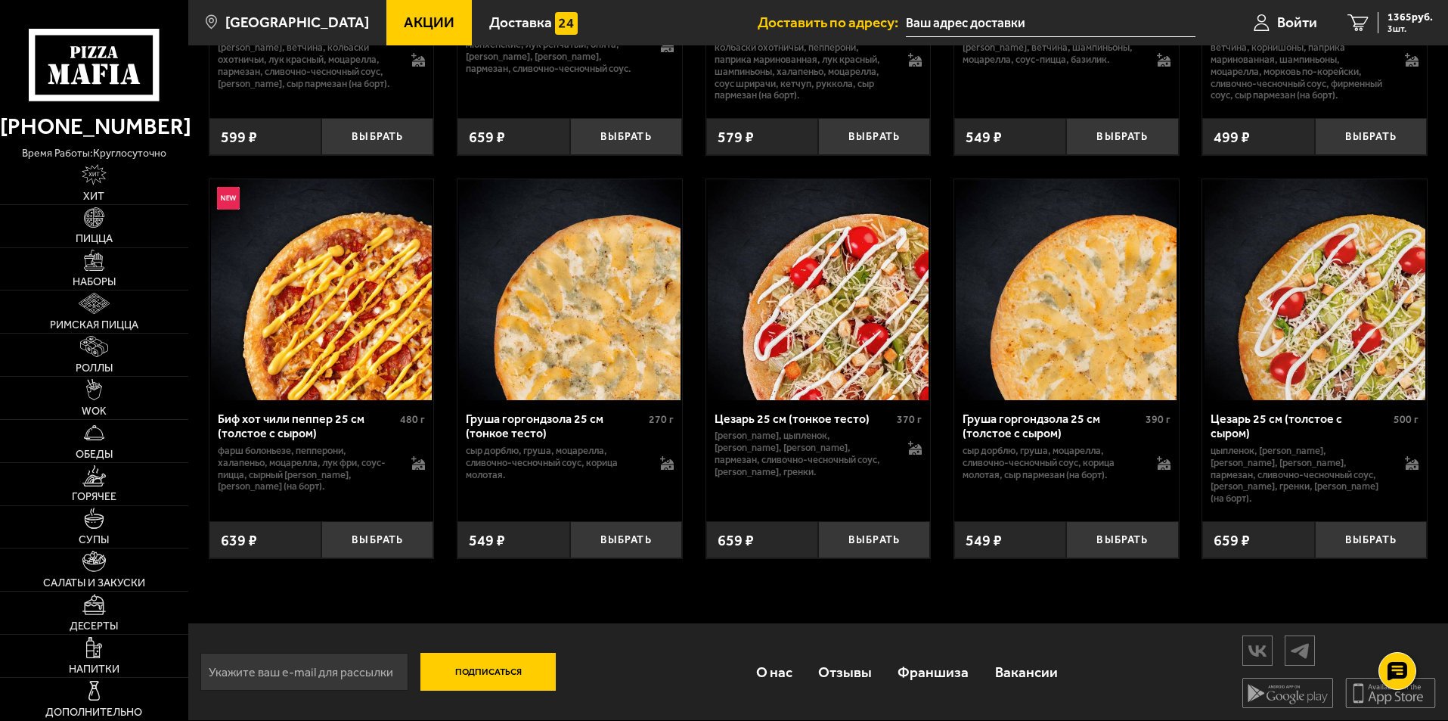
scroll to position [5237, 0]
click at [870, 537] on button "Выбрать" at bounding box center [874, 539] width 112 height 37
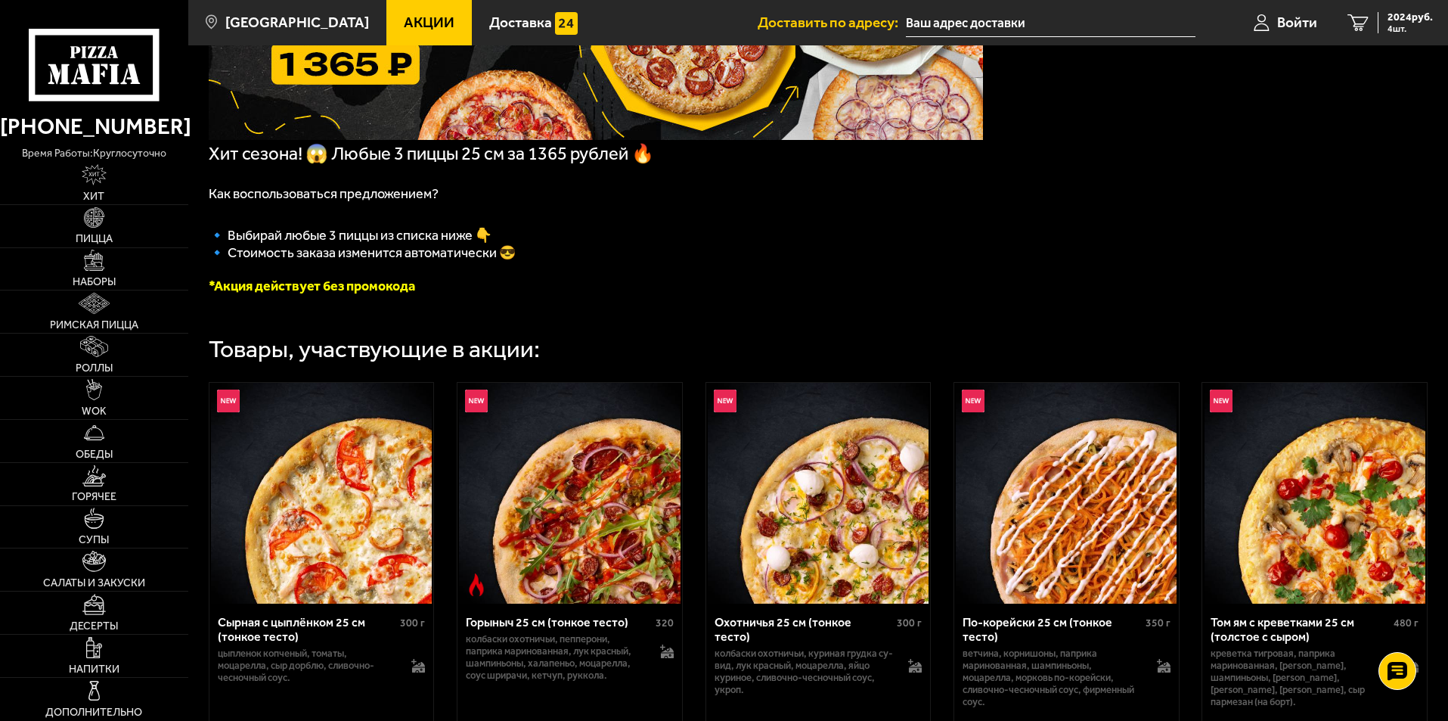
scroll to position [169, 0]
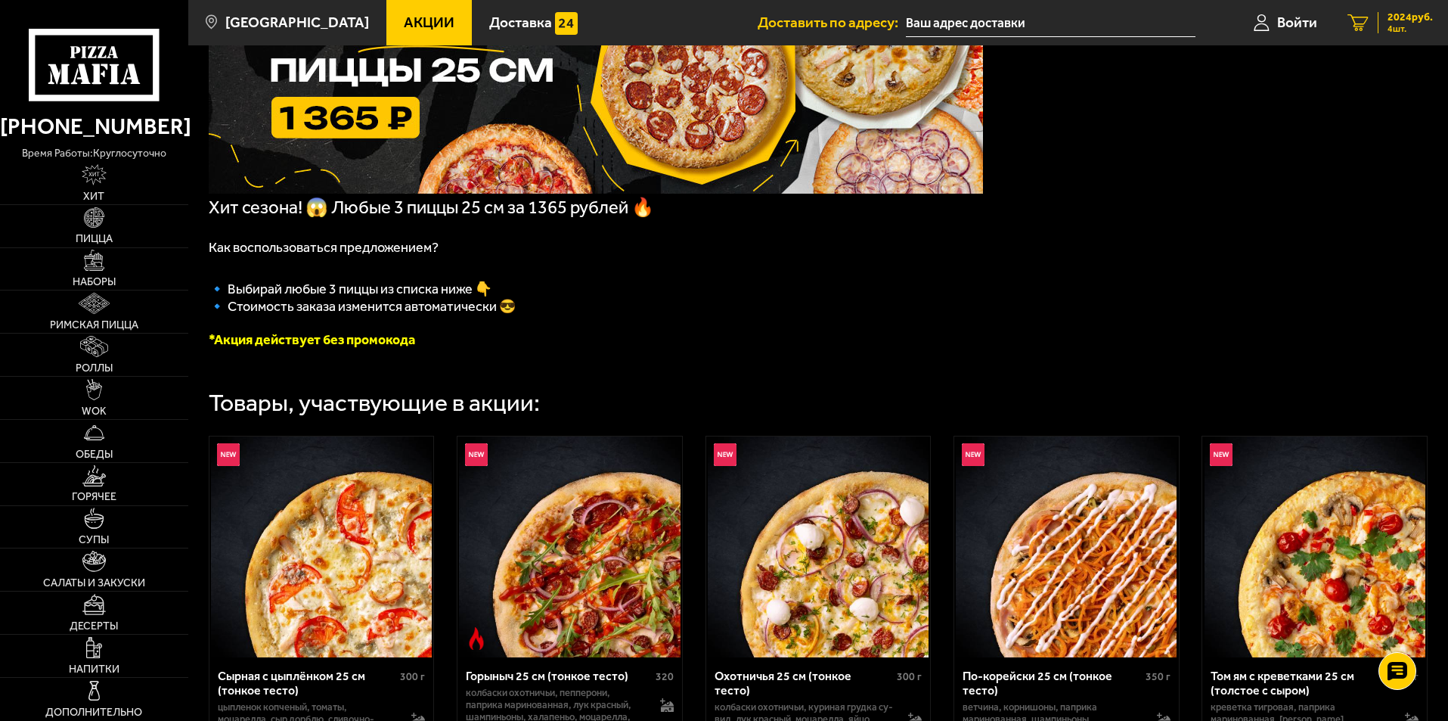
click at [1396, 22] on span "2024 руб." at bounding box center [1410, 17] width 45 height 11
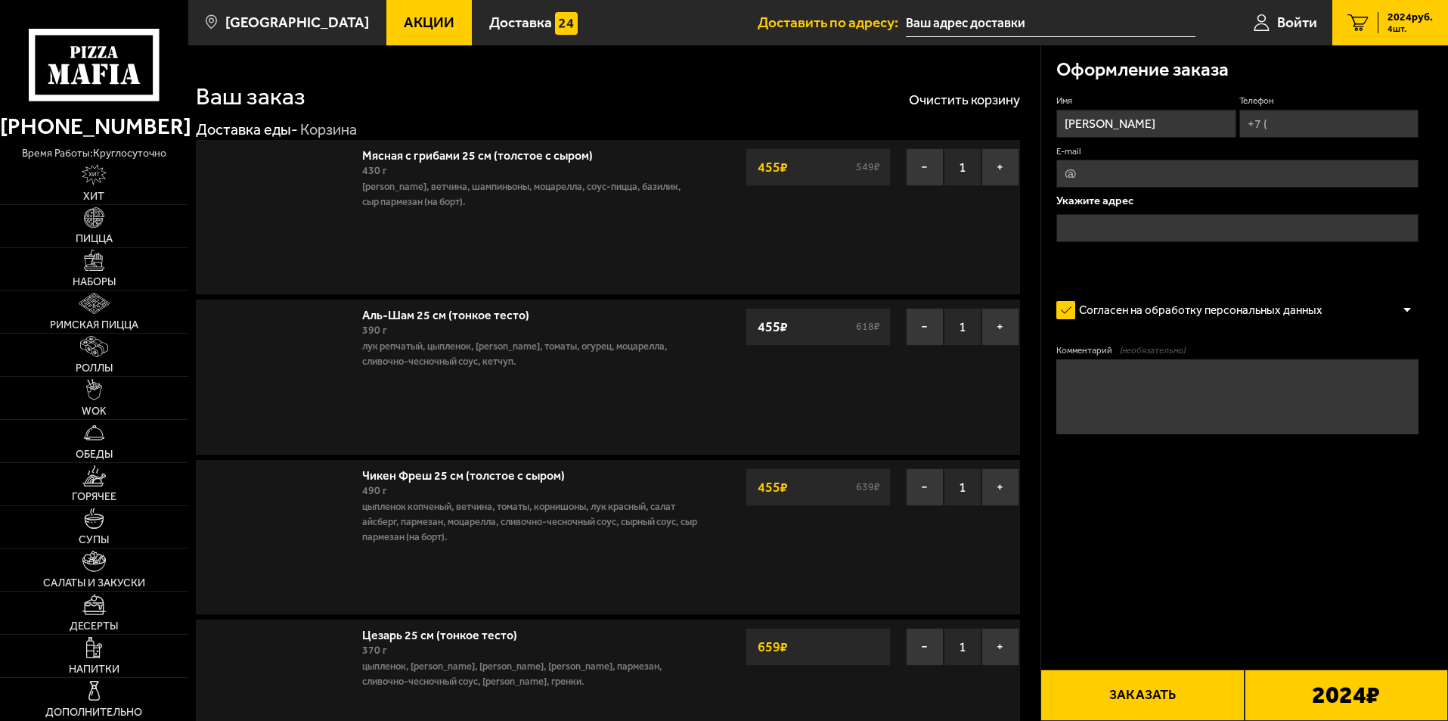
type input "[STREET_ADDRESS]"
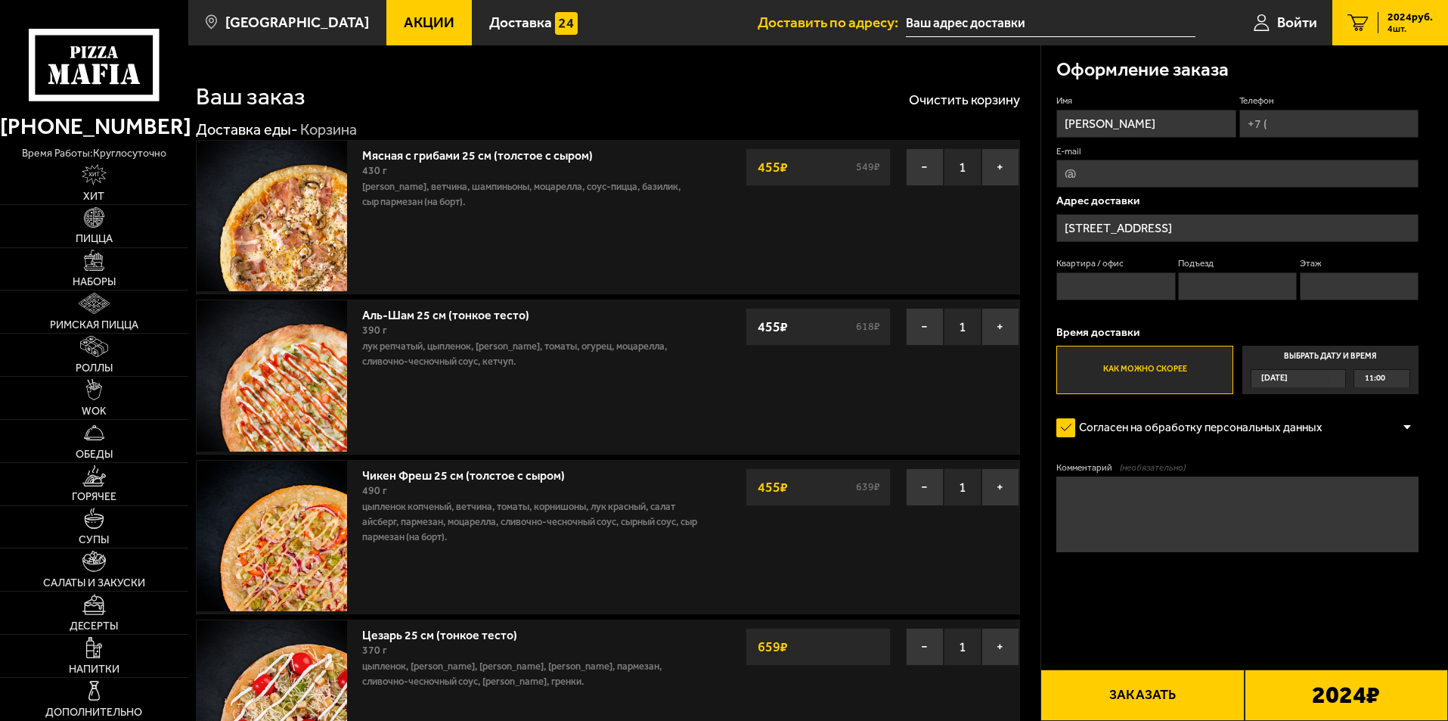
click at [1389, 380] on div "11:00" at bounding box center [1382, 378] width 55 height 17
click at [0, 0] on input "Выбрать дату и время [DATE] 11:00" at bounding box center [0, 0] width 0 height 0
click at [1404, 379] on div "11:00" at bounding box center [1382, 378] width 55 height 17
click at [1380, 470] on span "20:00" at bounding box center [1376, 469] width 20 height 17
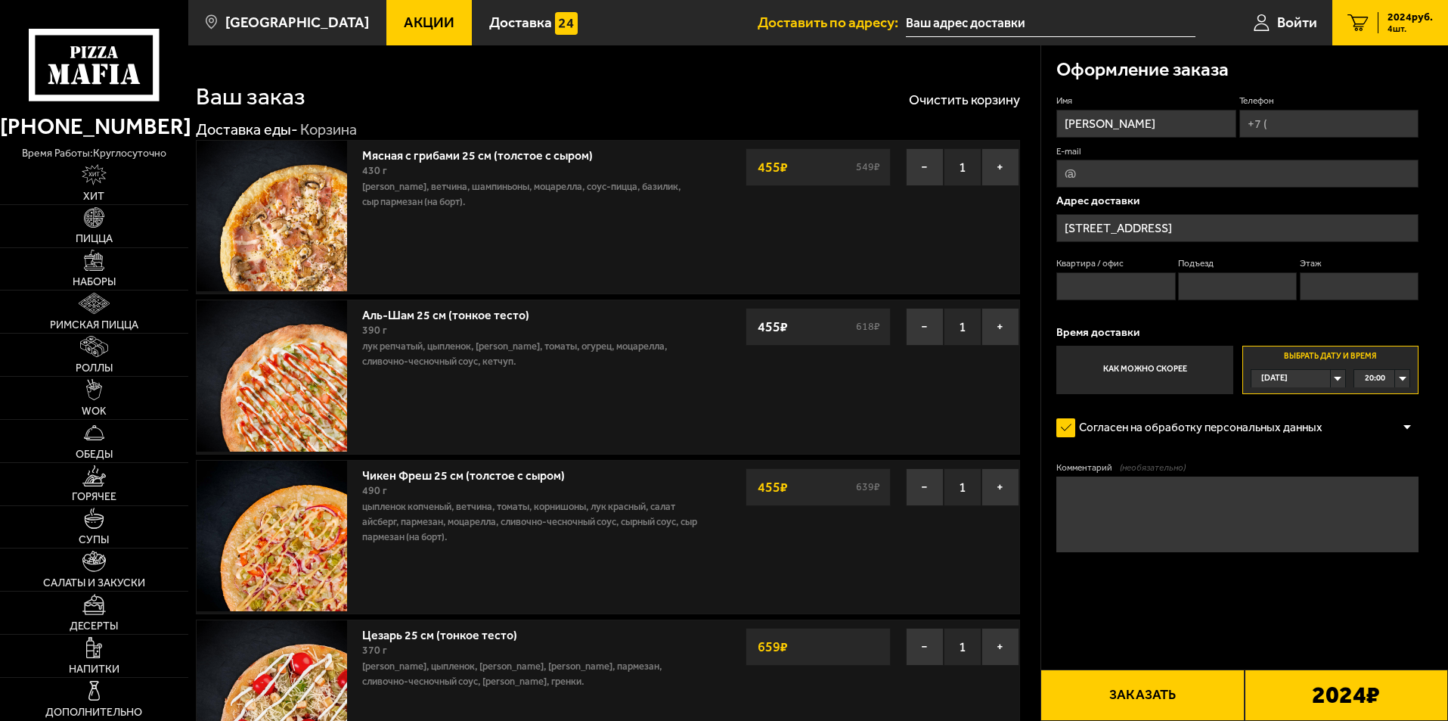
click at [1277, 126] on input "Телефон" at bounding box center [1329, 124] width 179 height 28
type input "[PHONE_NUMBER]"
click at [1066, 427] on label "Согласен на обработку персональных данных" at bounding box center [1197, 428] width 281 height 30
click at [0, 0] on input "Согласен на обработку персональных данных" at bounding box center [0, 0] width 0 height 0
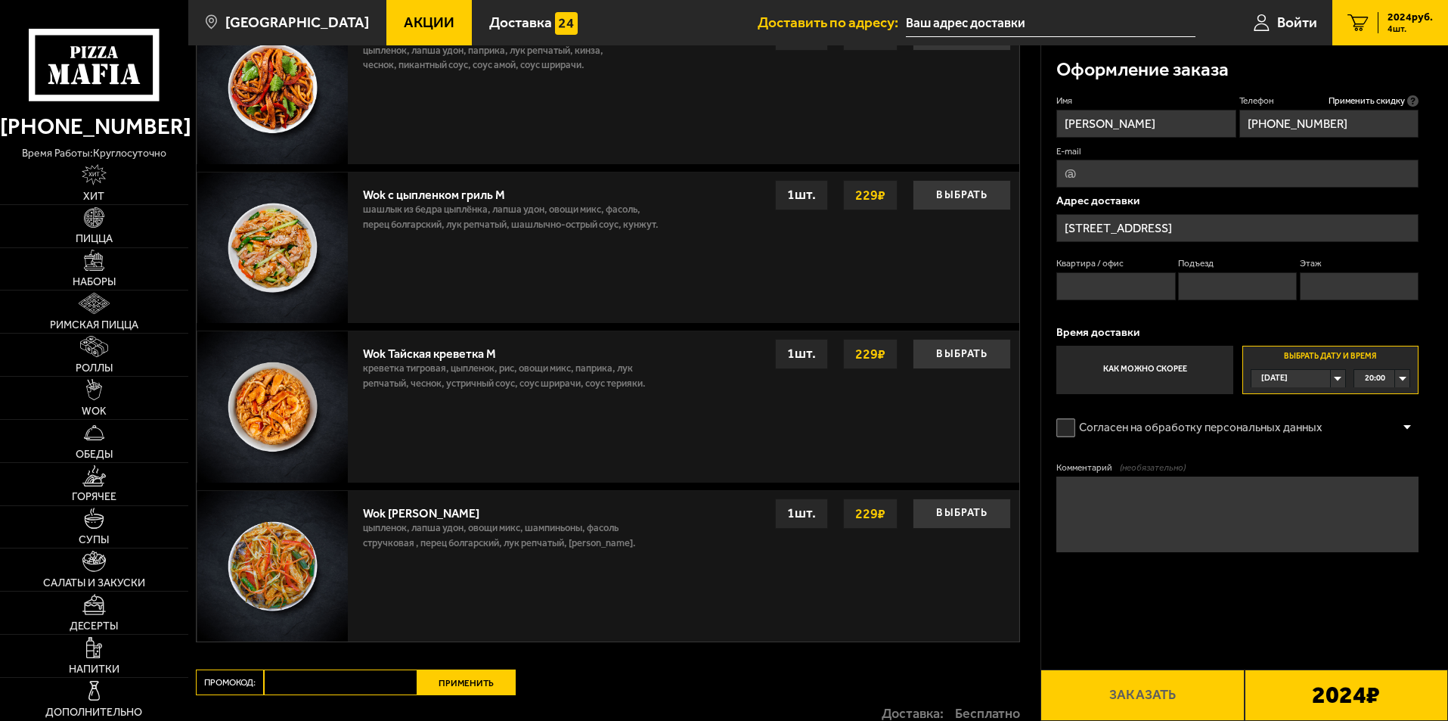
scroll to position [1513, 0]
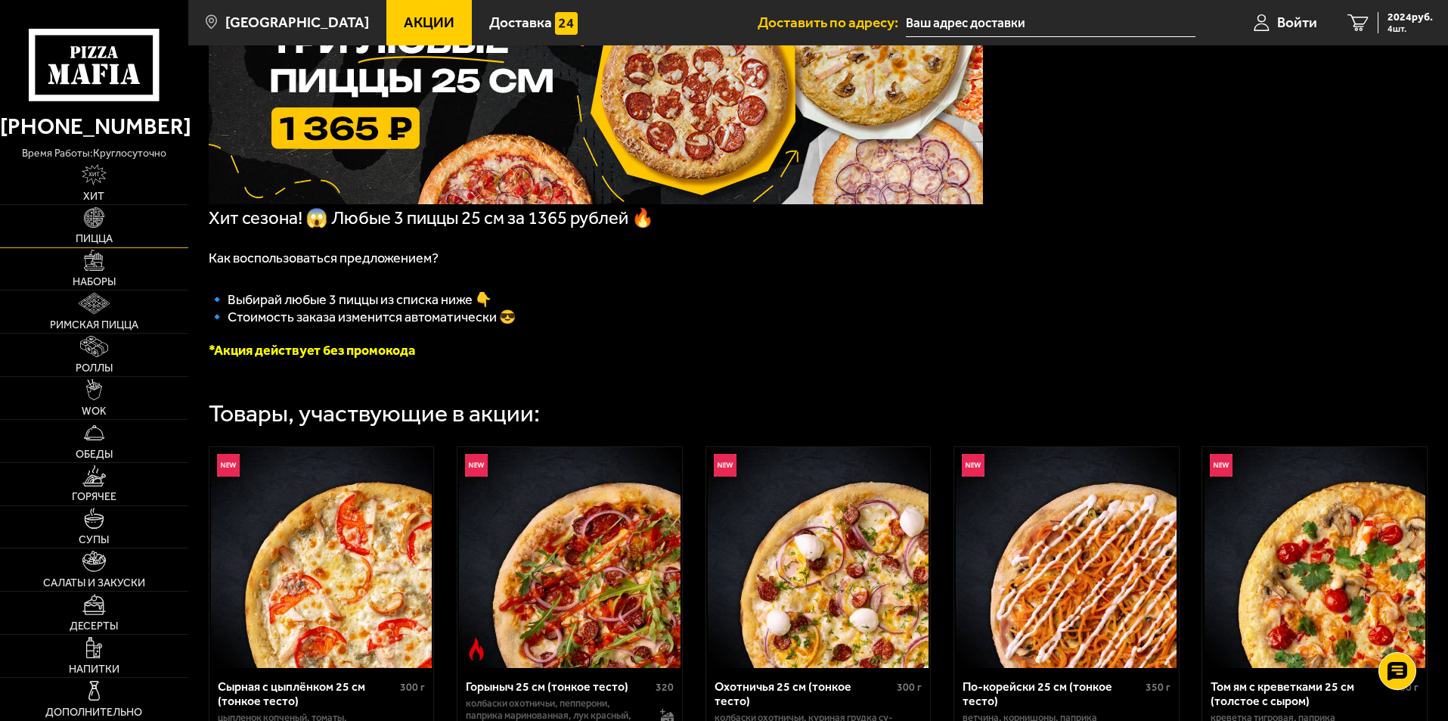
scroll to position [227, 0]
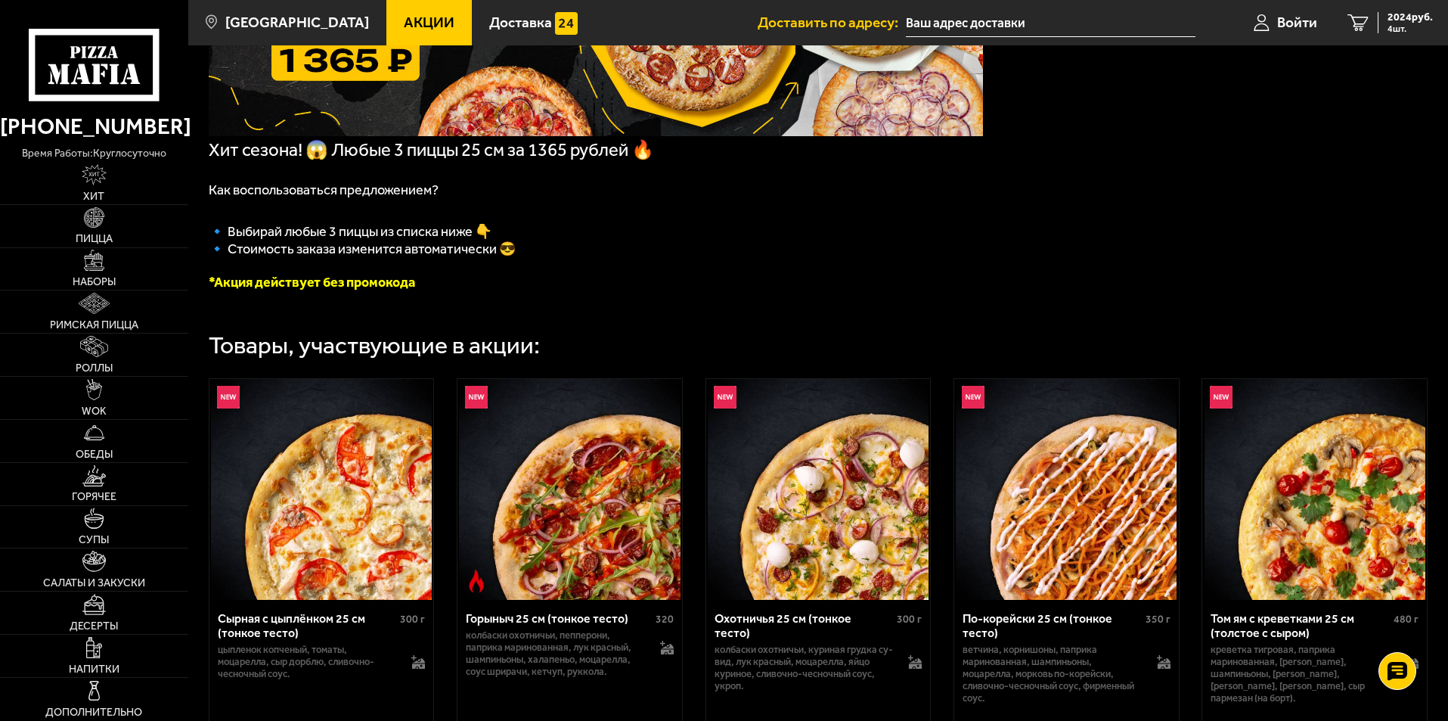
click at [680, 254] on p "🔹 Стоимость заказа изменится автоматически 😎" at bounding box center [596, 249] width 775 height 17
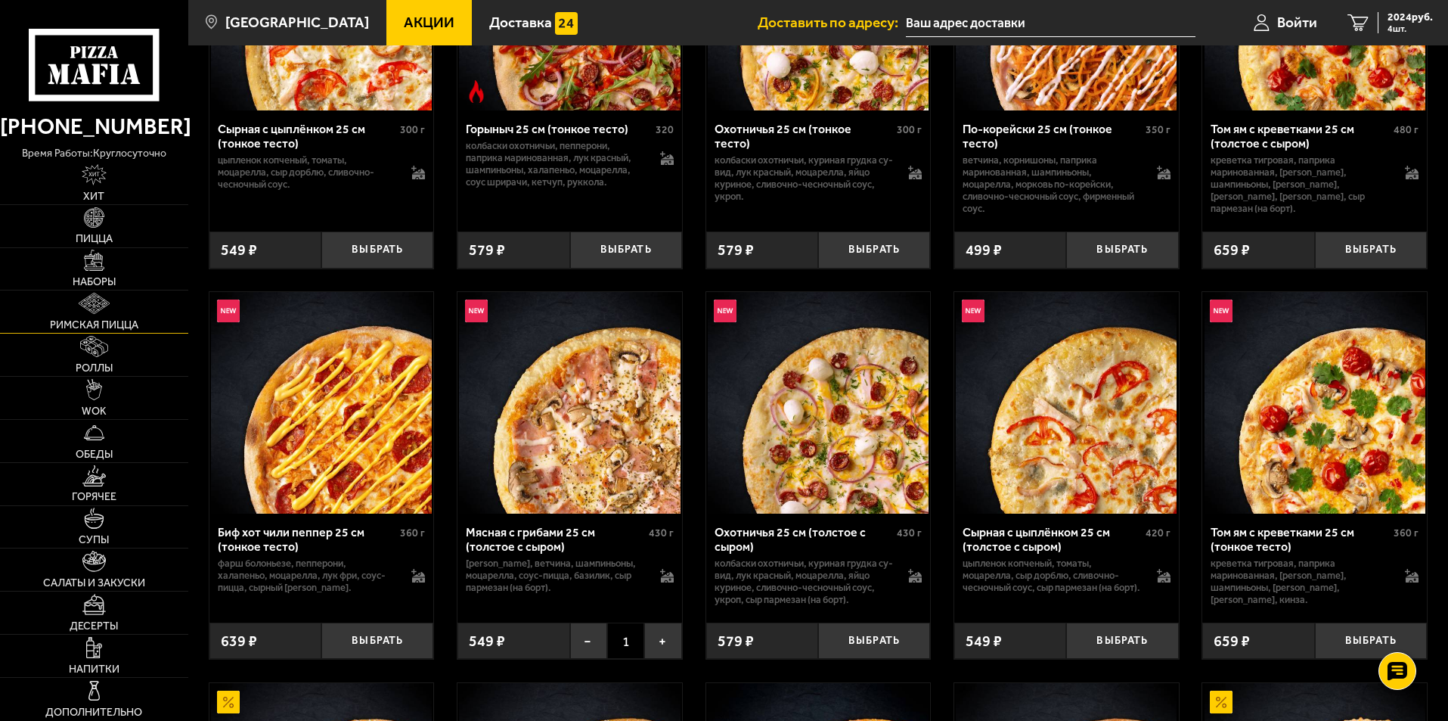
scroll to position [908, 0]
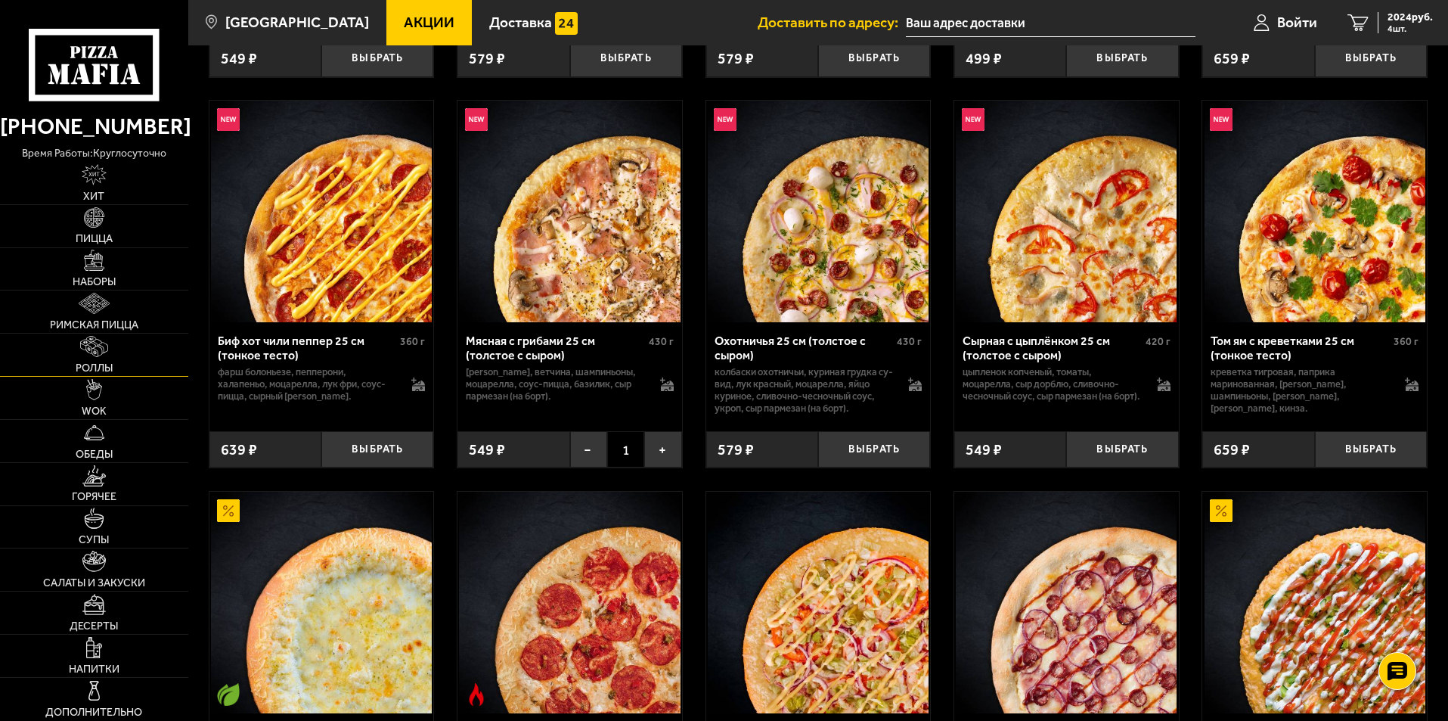
click at [140, 375] on link "Роллы" at bounding box center [94, 355] width 188 height 42
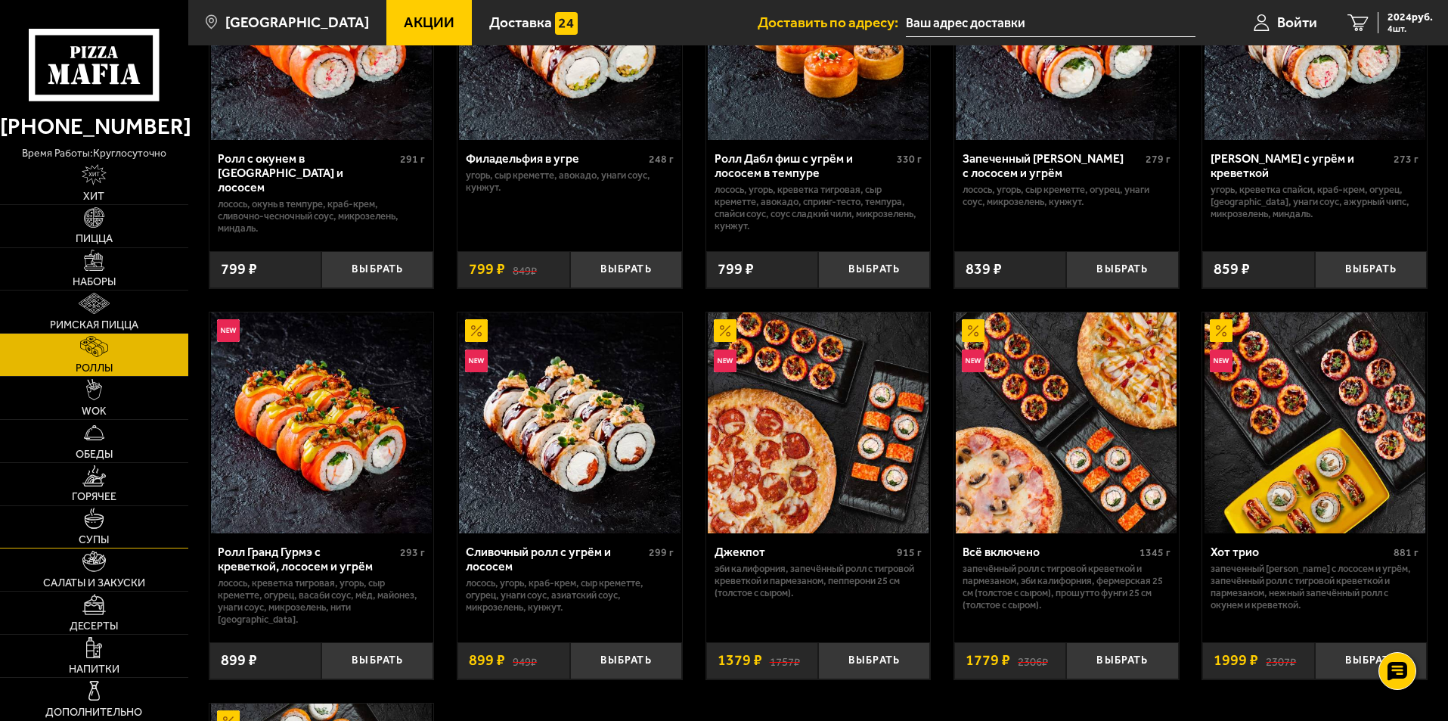
scroll to position [605, 0]
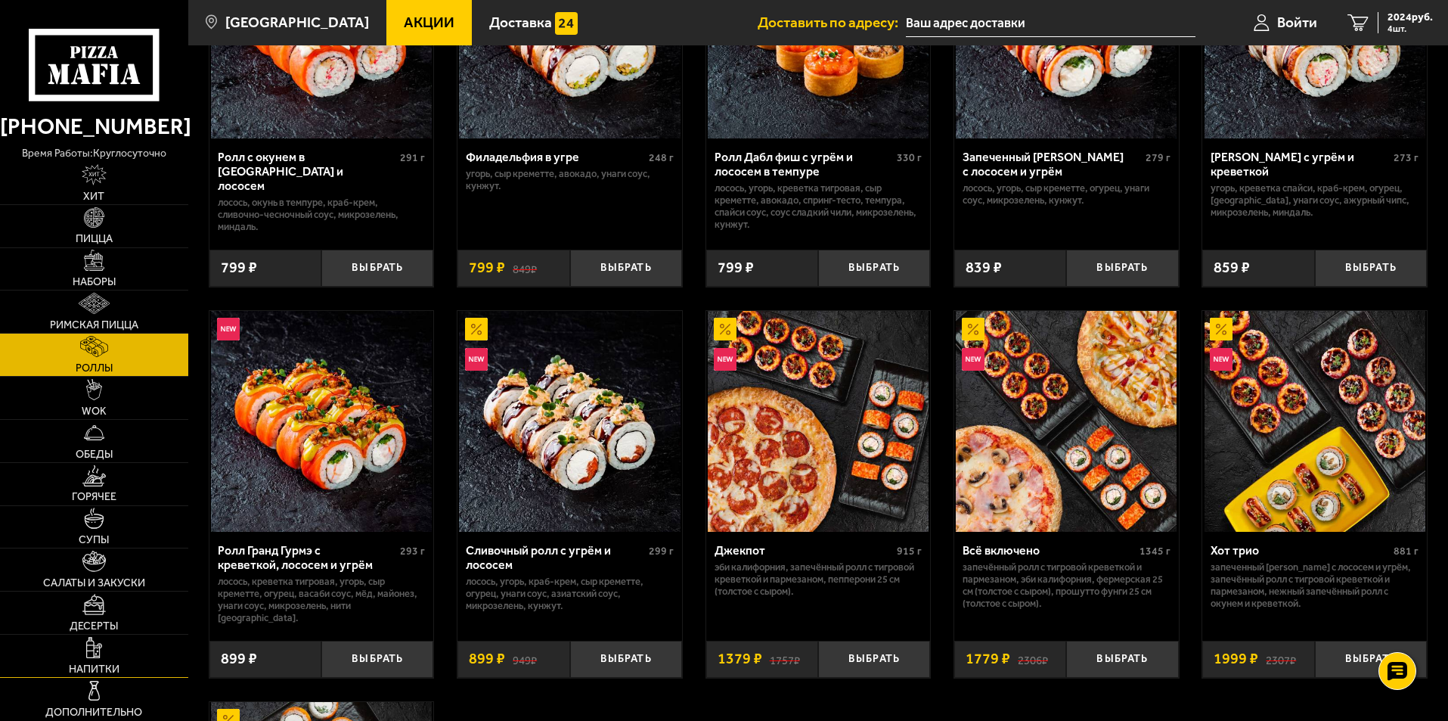
click at [127, 660] on link "Напитки" at bounding box center [94, 656] width 188 height 42
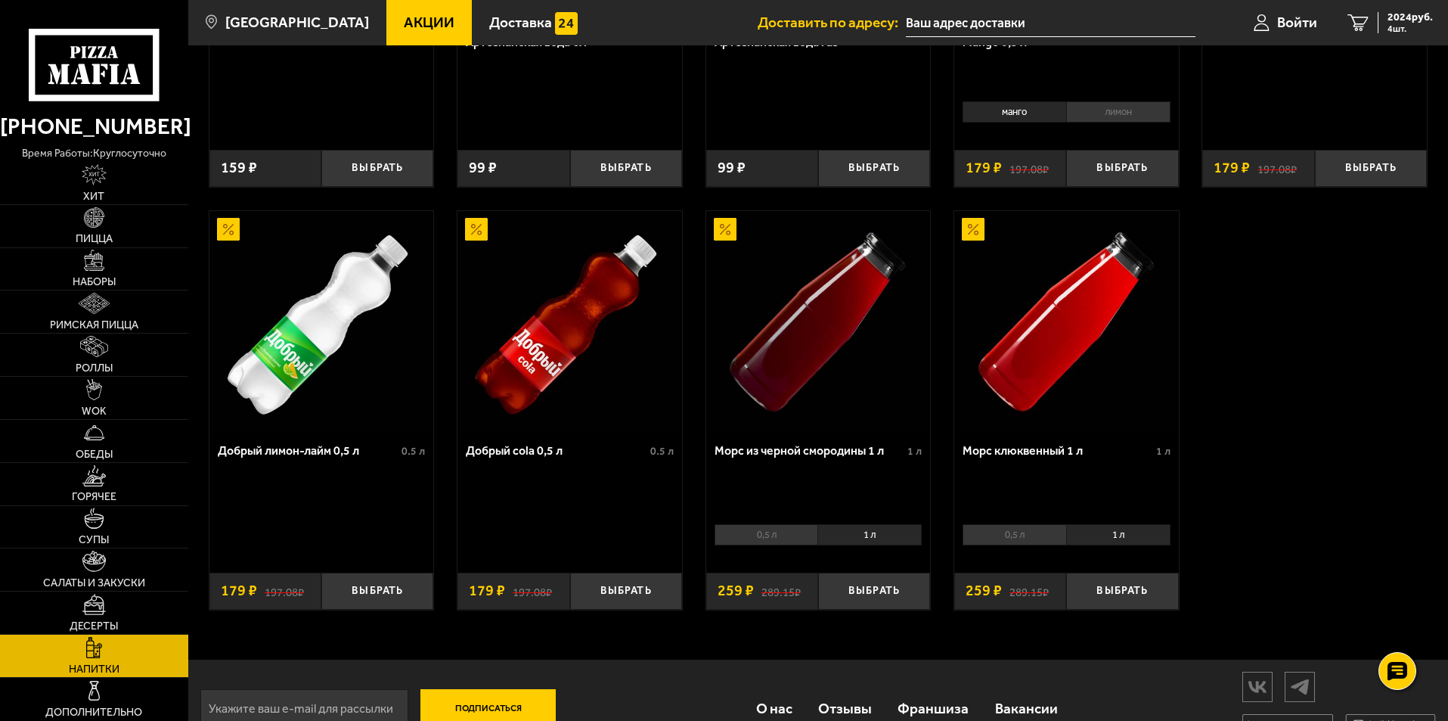
scroll to position [756, 0]
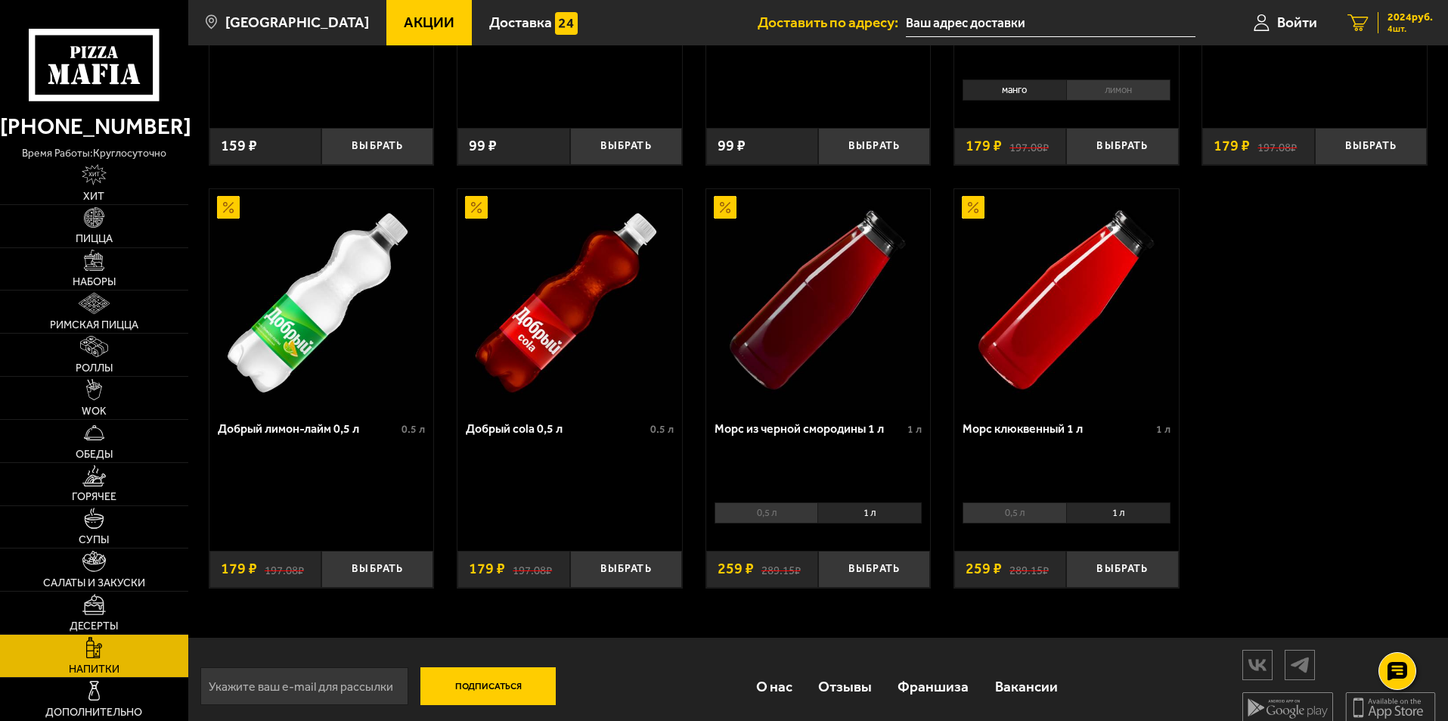
click at [1404, 14] on span "2024 руб." at bounding box center [1410, 17] width 45 height 11
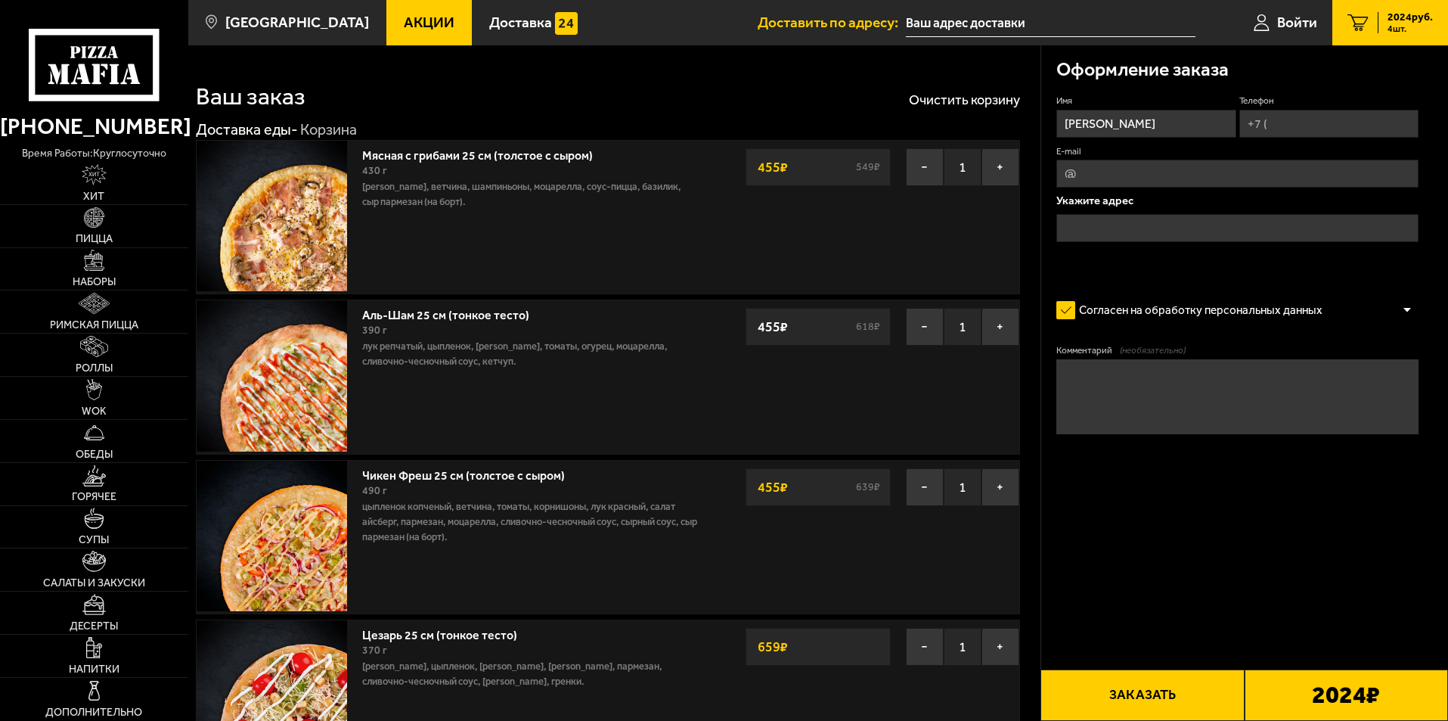
type input "[STREET_ADDRESS]"
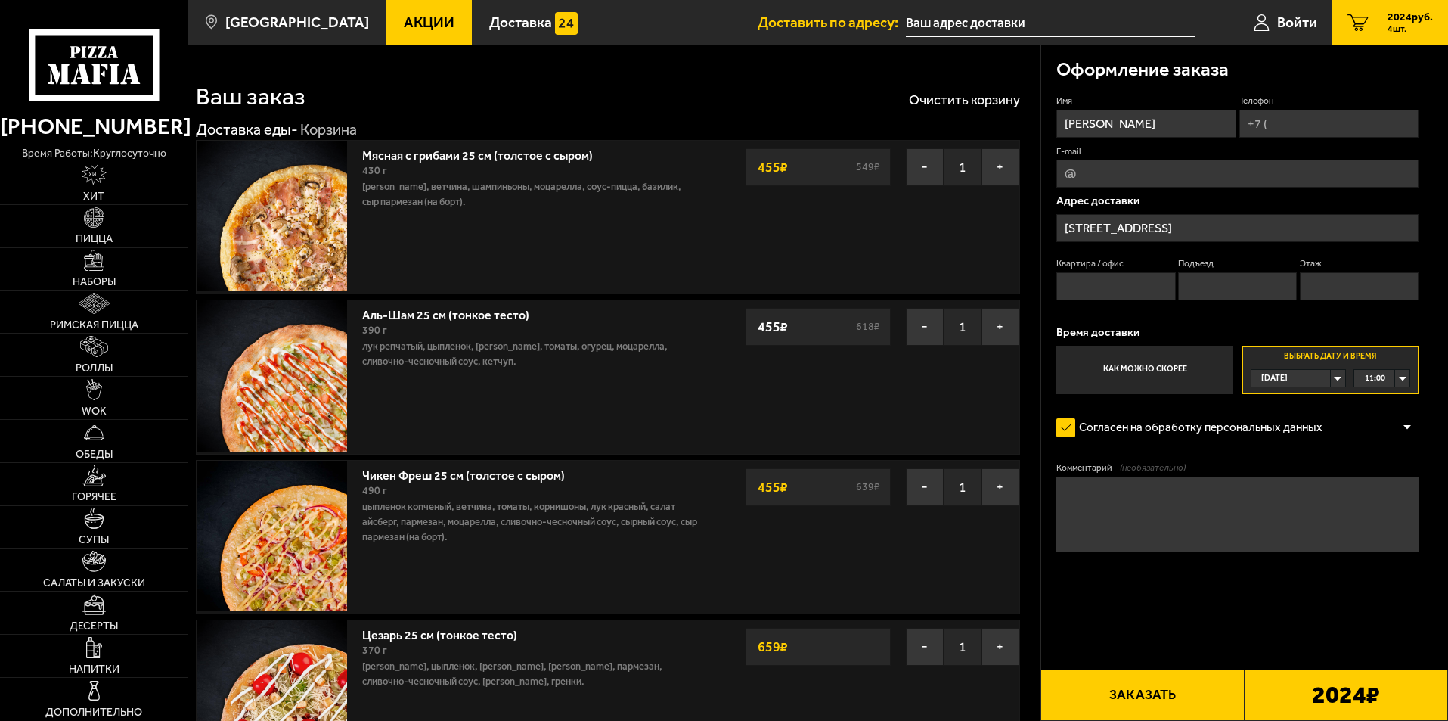
click at [1281, 123] on input "Телефон" at bounding box center [1329, 124] width 179 height 28
type input "[PHONE_NUMBER]"
click at [1065, 430] on label "Согласен на обработку персональных данных" at bounding box center [1197, 428] width 281 height 30
click at [0, 0] on input "Согласен на обработку персональных данных" at bounding box center [0, 0] width 0 height 0
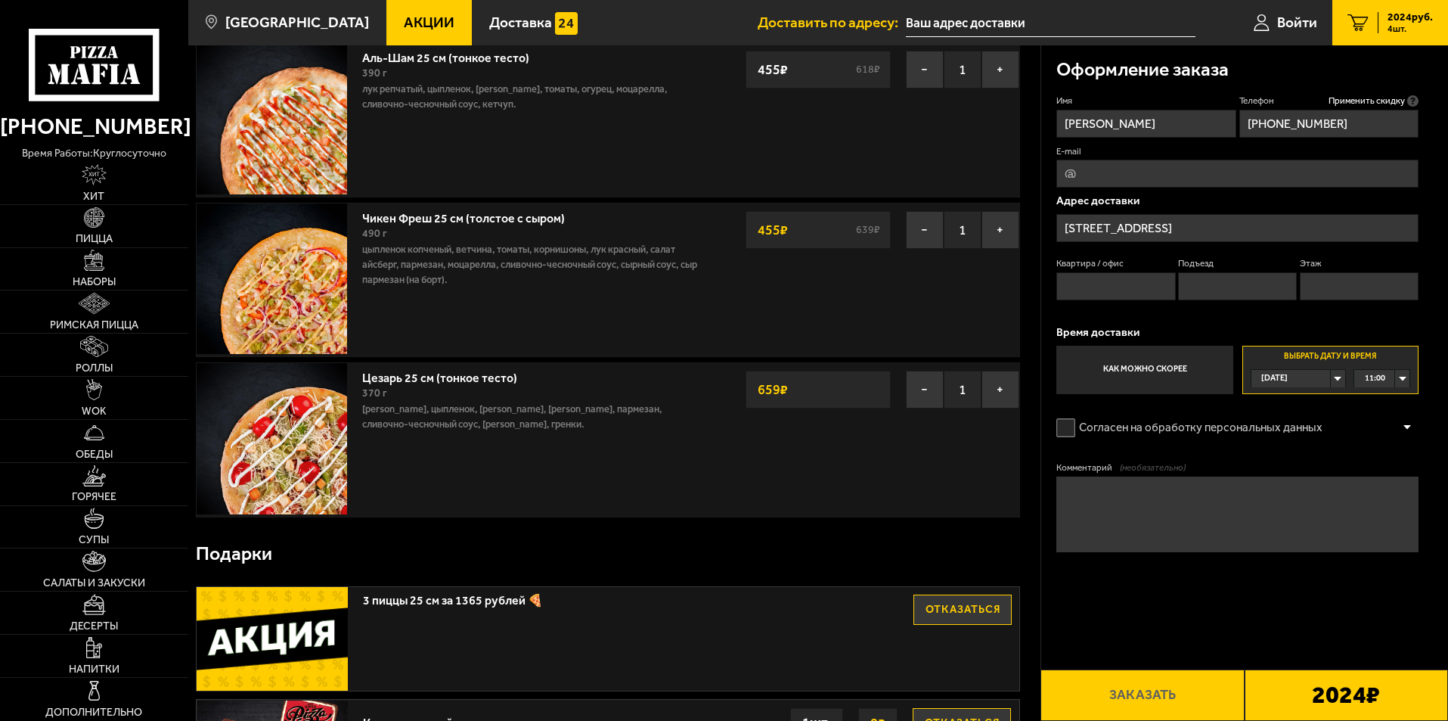
scroll to position [303, 0]
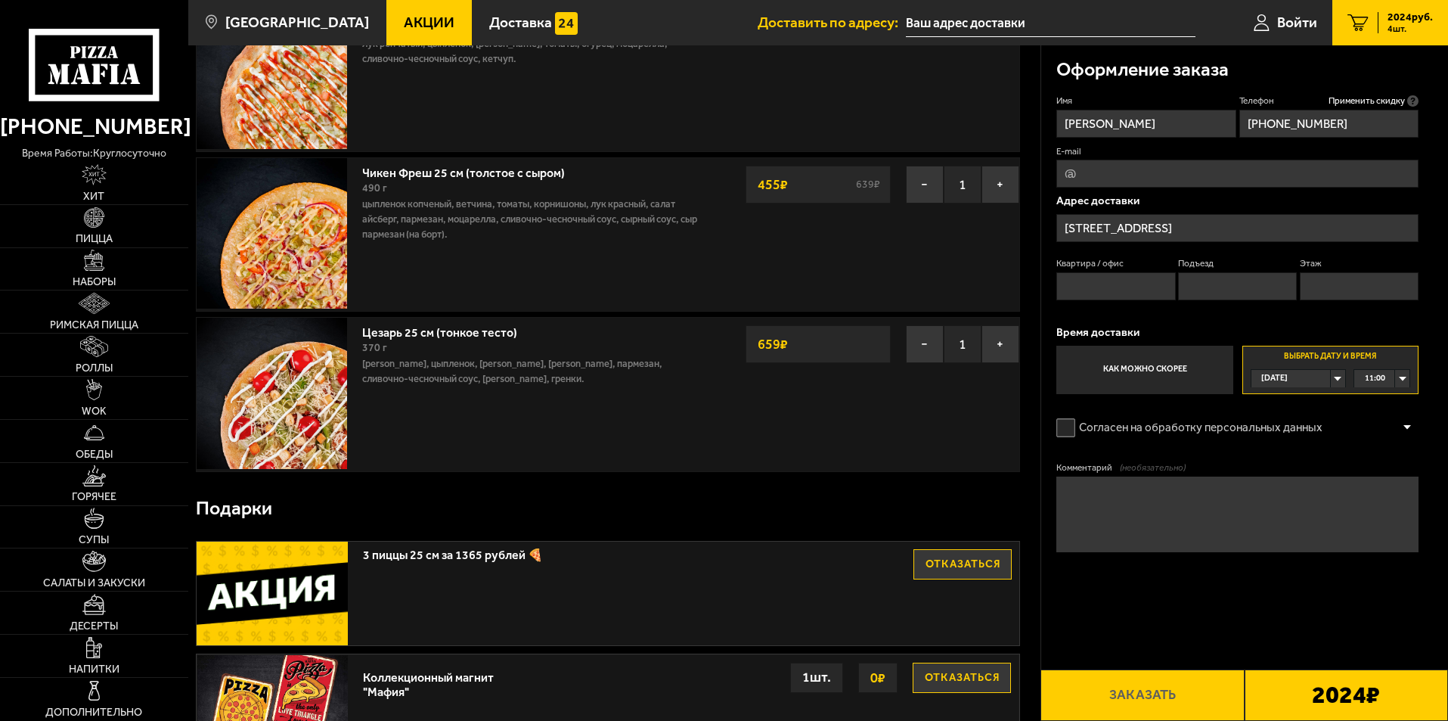
click at [1068, 427] on label "Согласен на обработку персональных данных" at bounding box center [1197, 428] width 281 height 30
click at [0, 0] on input "Согласен на обработку персональных данных" at bounding box center [0, 0] width 0 height 0
click at [1135, 693] on button "Заказать" at bounding box center [1142, 694] width 203 height 51
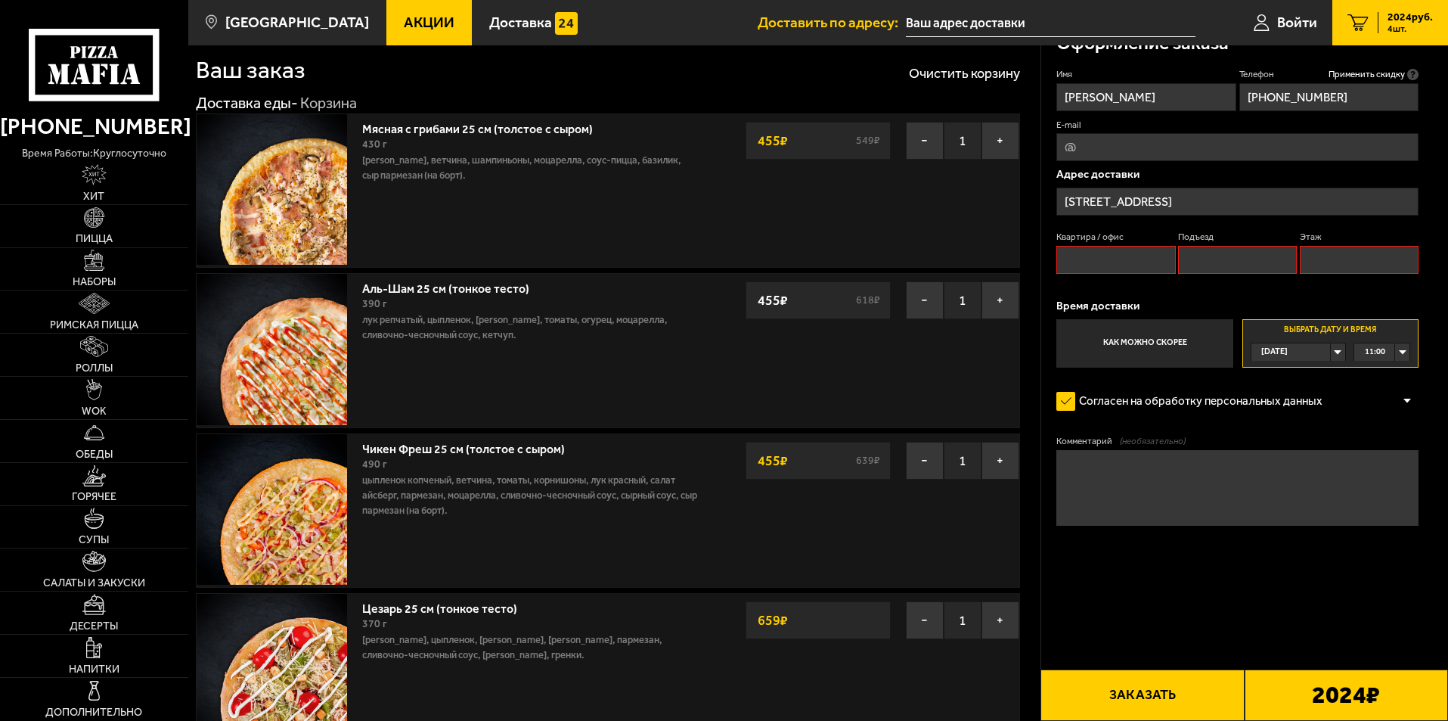
scroll to position [0, 0]
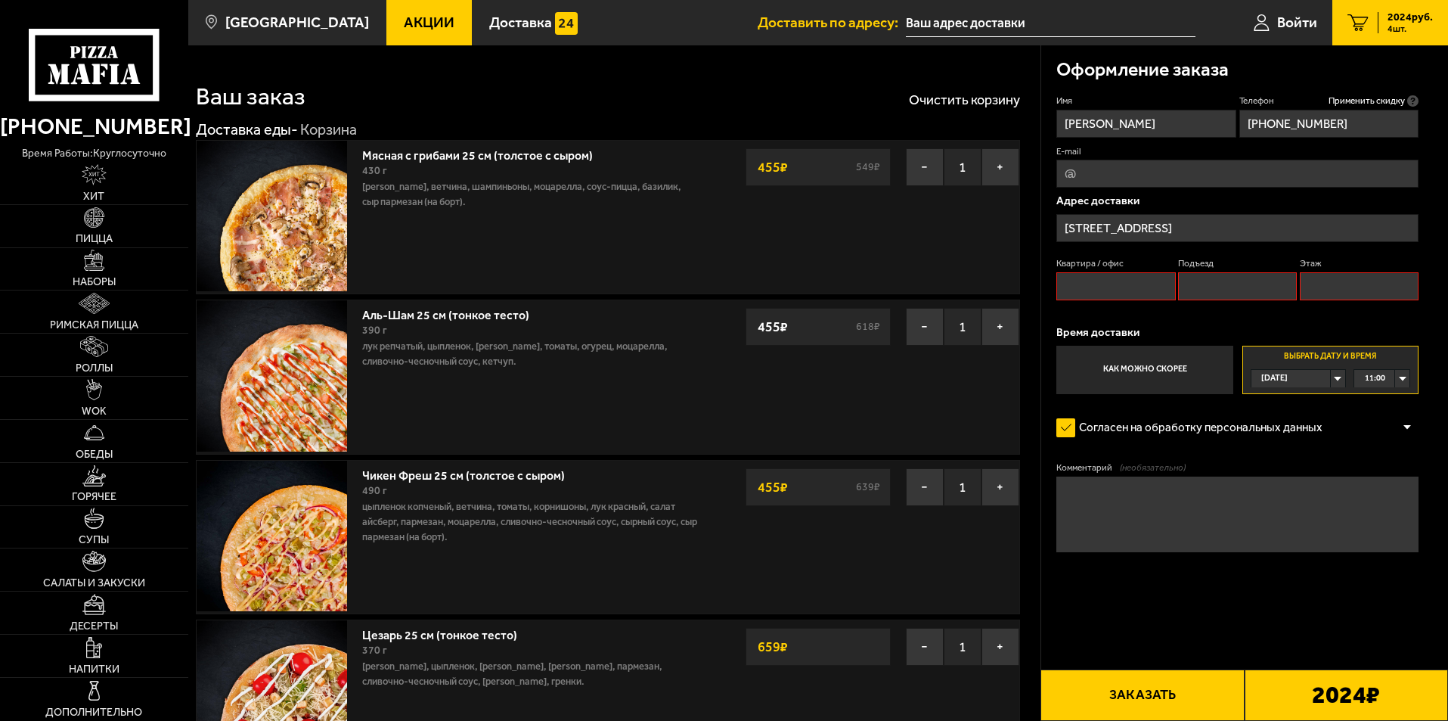
click at [1094, 283] on input "Квартира / офис" at bounding box center [1116, 286] width 119 height 28
type input "офис"
click at [1193, 285] on input "Подъезд" at bounding box center [1237, 286] width 119 height 28
type input "офис"
click at [1329, 290] on input "Этаж" at bounding box center [1359, 286] width 119 height 28
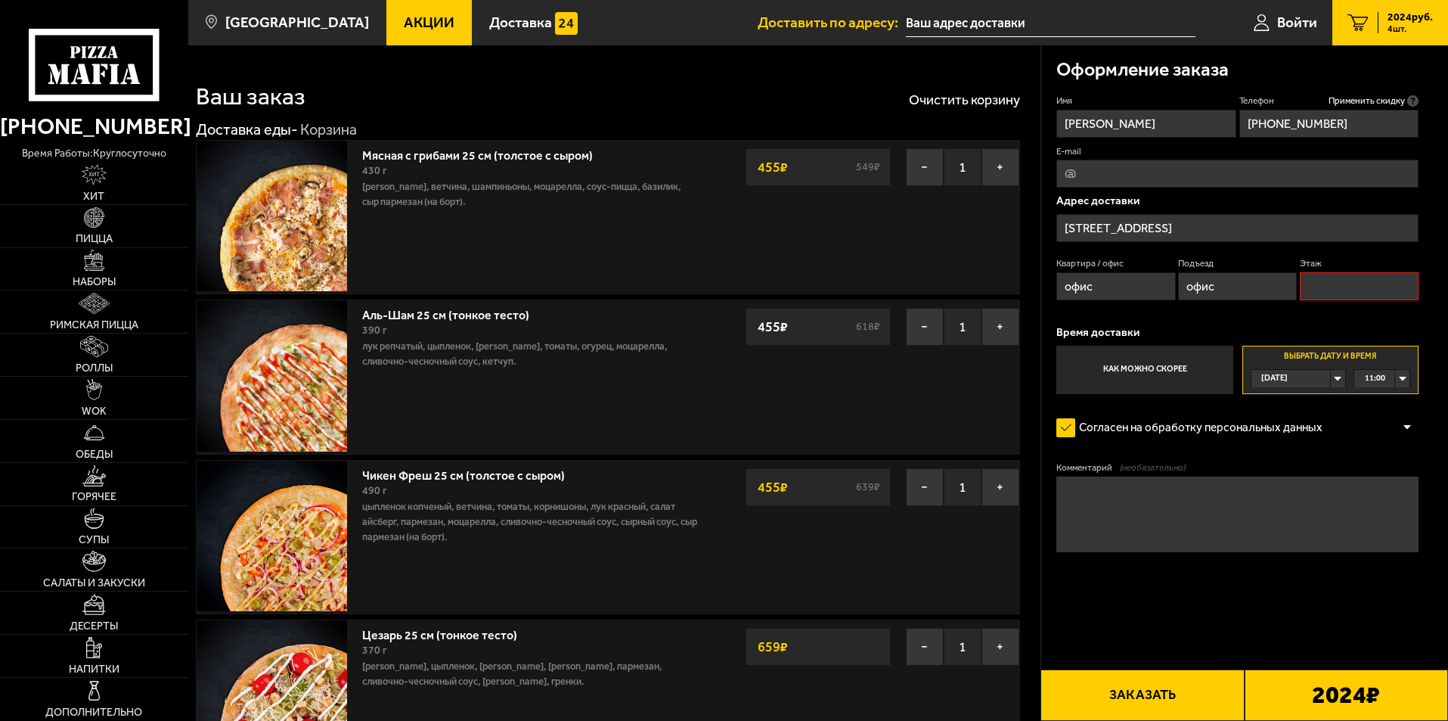
type input "офис"
click at [1070, 427] on label "Согласен на обработку персональных данных" at bounding box center [1197, 428] width 281 height 30
click at [0, 0] on input "Согласен на обработку персональных данных" at bounding box center [0, 0] width 0 height 0
click at [1060, 430] on label "Согласен на обработку персональных данных" at bounding box center [1197, 428] width 281 height 30
click at [0, 0] on input "Согласен на обработку персональных данных" at bounding box center [0, 0] width 0 height 0
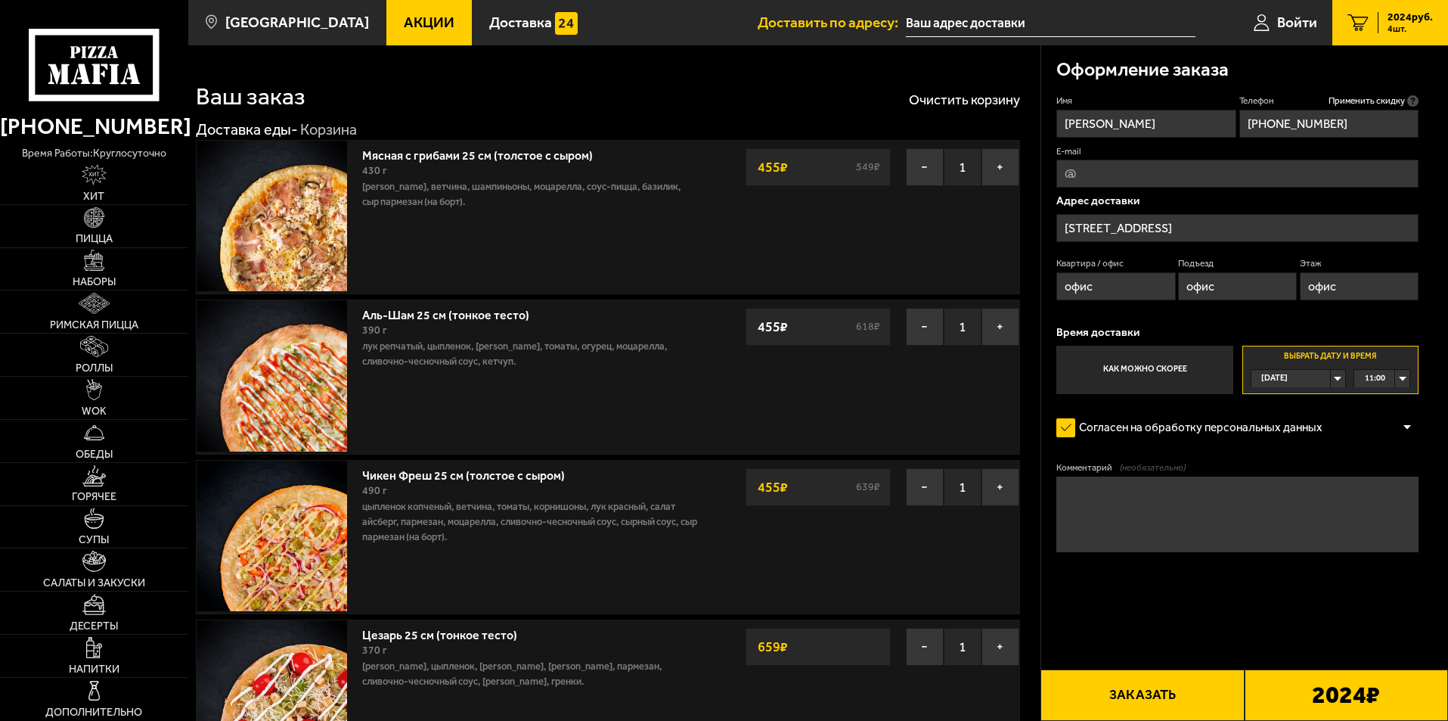
click at [1137, 694] on button "Заказать" at bounding box center [1142, 694] width 203 height 51
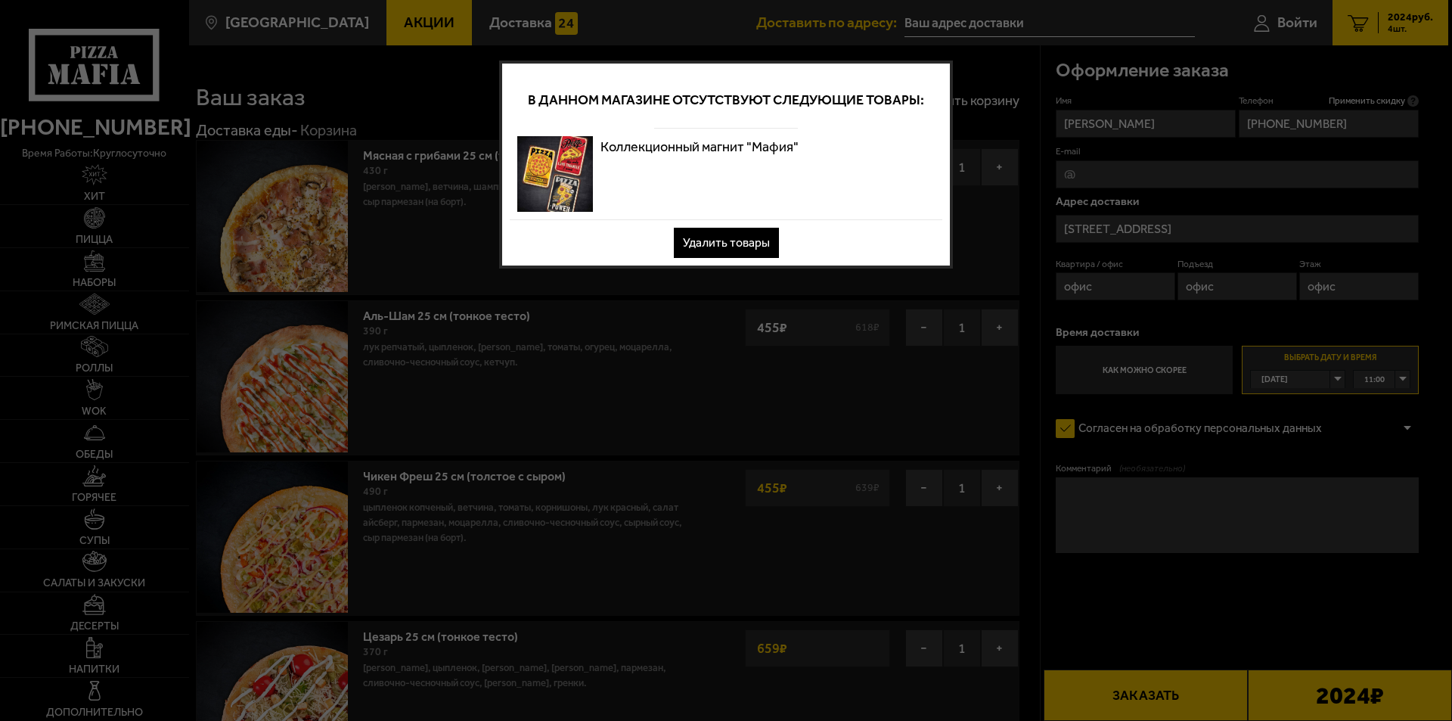
click at [760, 241] on button "Удалить товары" at bounding box center [726, 243] width 105 height 30
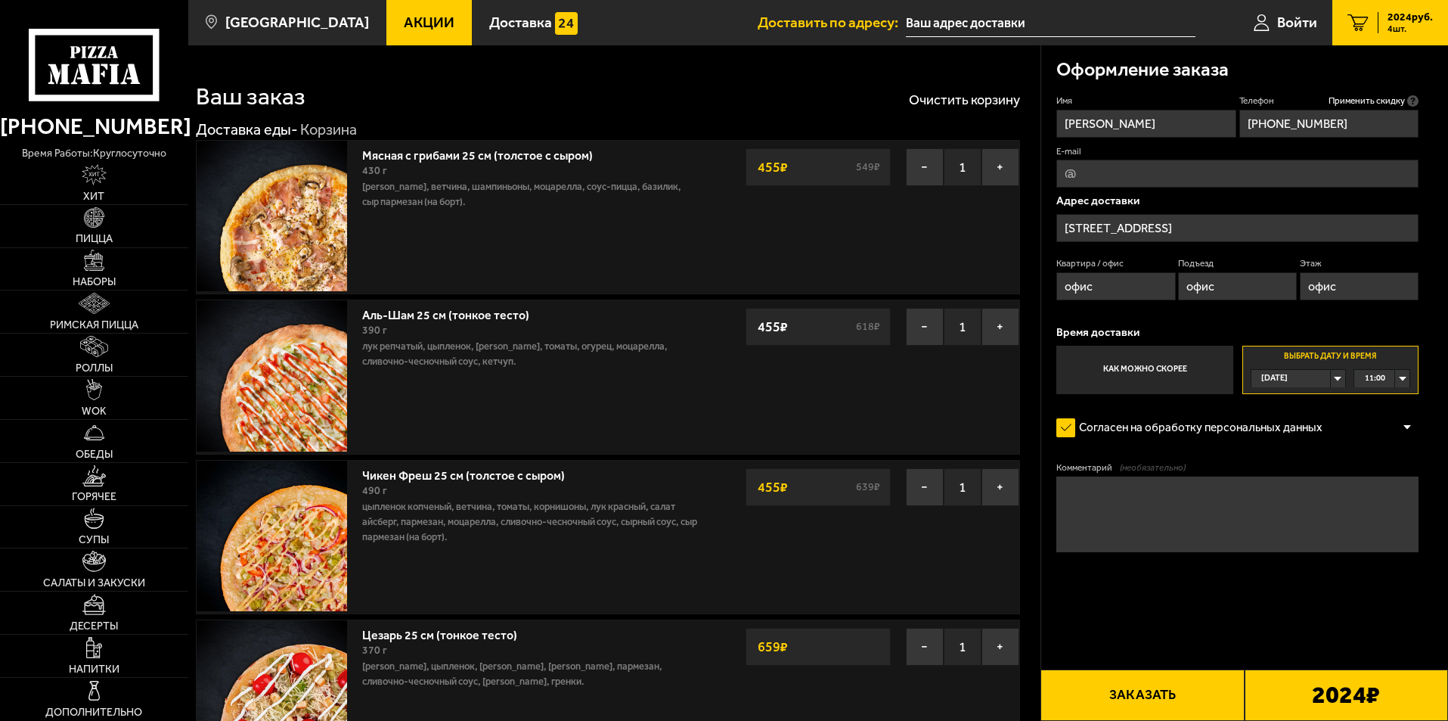
click at [1133, 695] on button "Заказать" at bounding box center [1142, 694] width 203 height 51
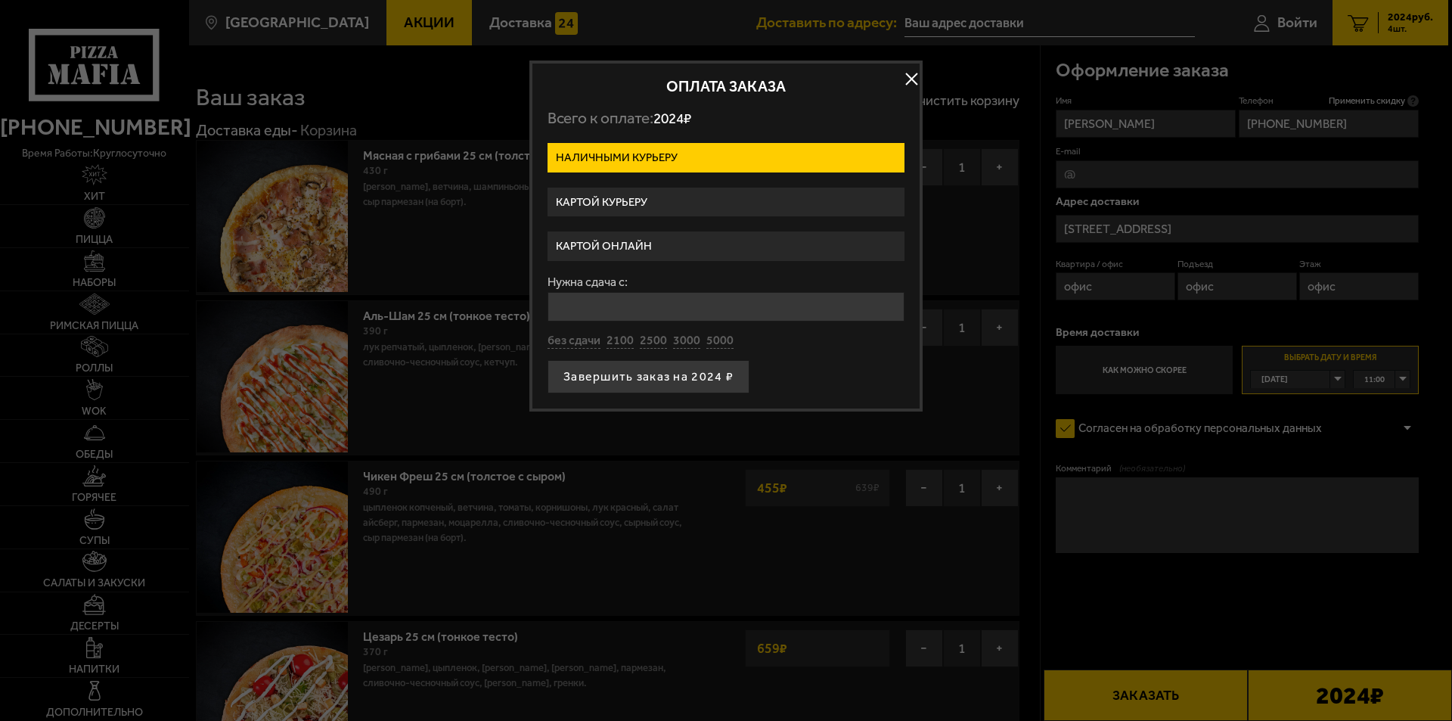
click at [718, 160] on label "Наличными курьеру" at bounding box center [726, 157] width 357 height 29
click at [0, 0] on input "Наличными курьеру" at bounding box center [0, 0] width 0 height 0
click at [677, 377] on button "Завершить заказ на 2024 ₽" at bounding box center [649, 376] width 202 height 33
click at [579, 313] on input "Нужна сдача с:" at bounding box center [726, 306] width 357 height 29
click at [568, 303] on input "Нужна сдача с:" at bounding box center [726, 306] width 357 height 29
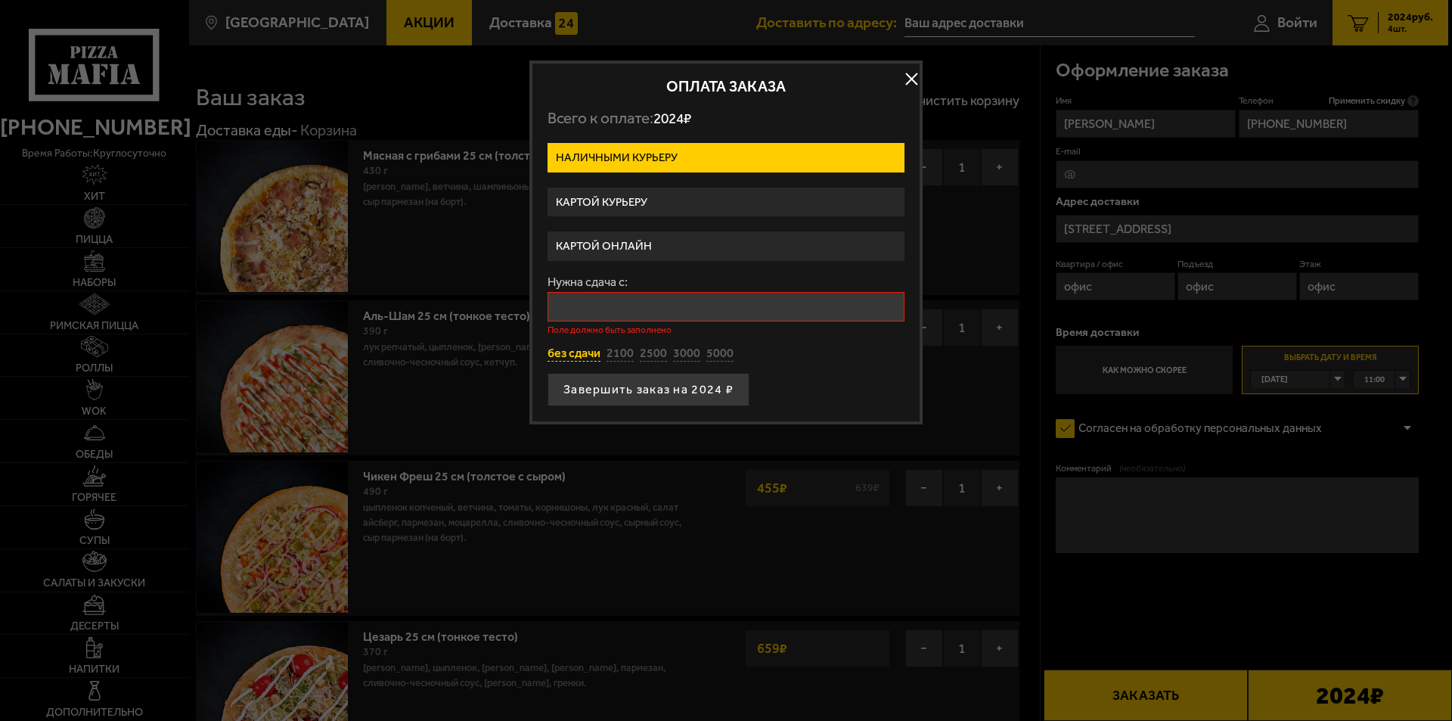
click at [570, 353] on button "без сдачи" at bounding box center [574, 354] width 53 height 17
type input "0"
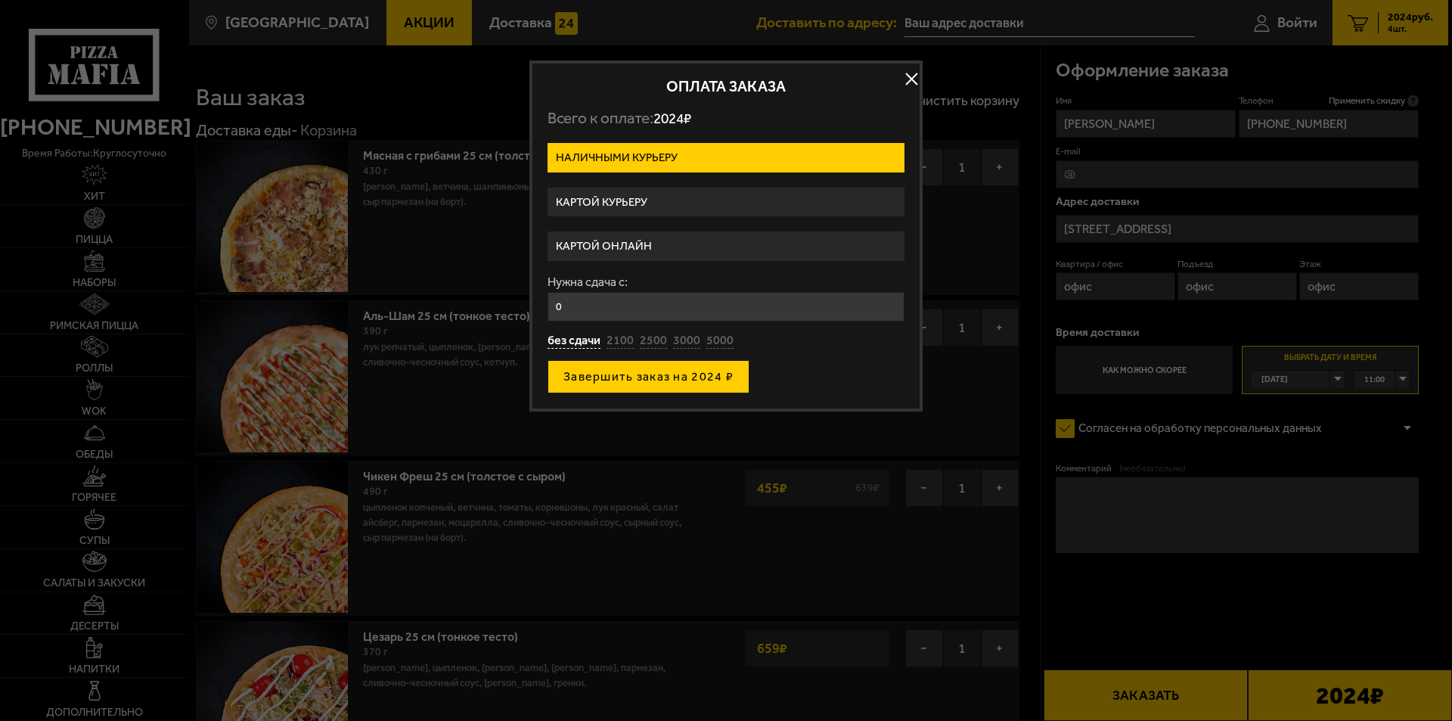
click at [600, 376] on button "Завершить заказ на 2024 ₽" at bounding box center [649, 376] width 202 height 33
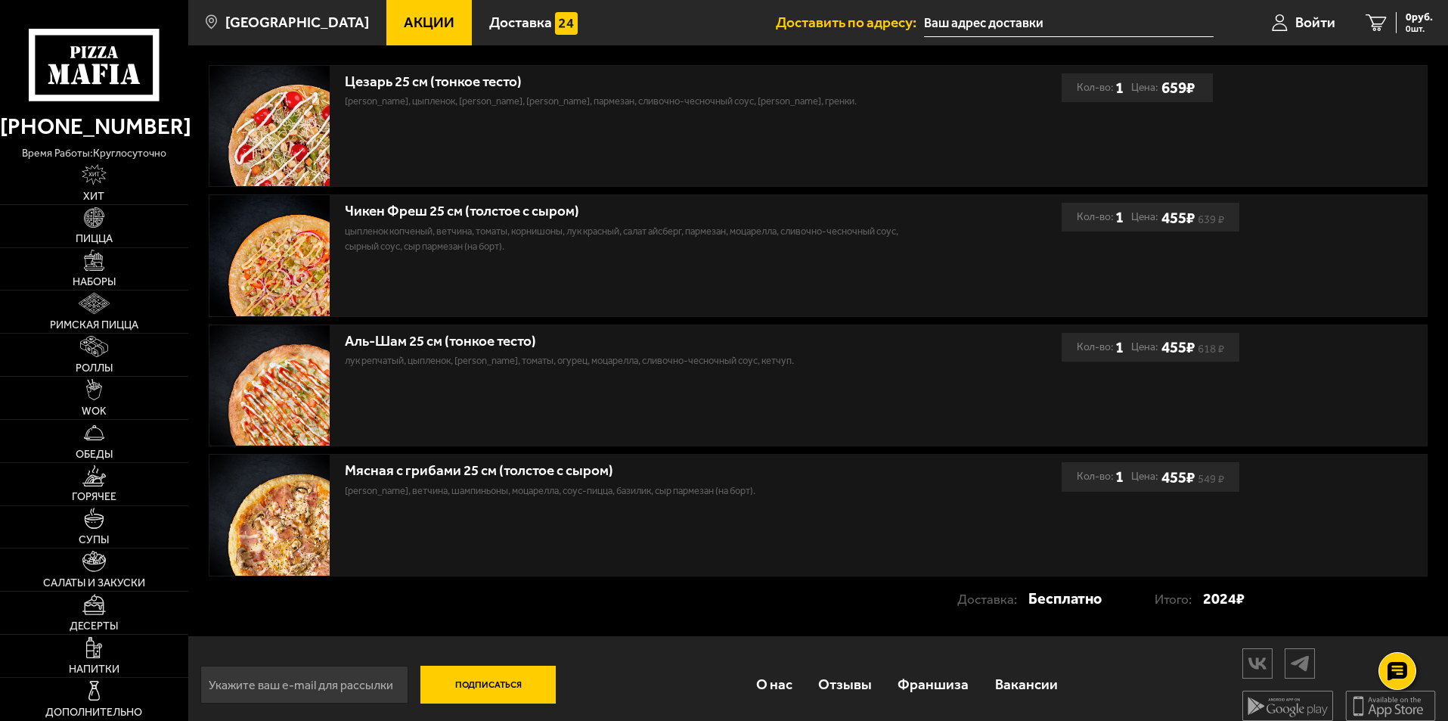
scroll to position [360, 0]
